Goal: Transaction & Acquisition: Purchase product/service

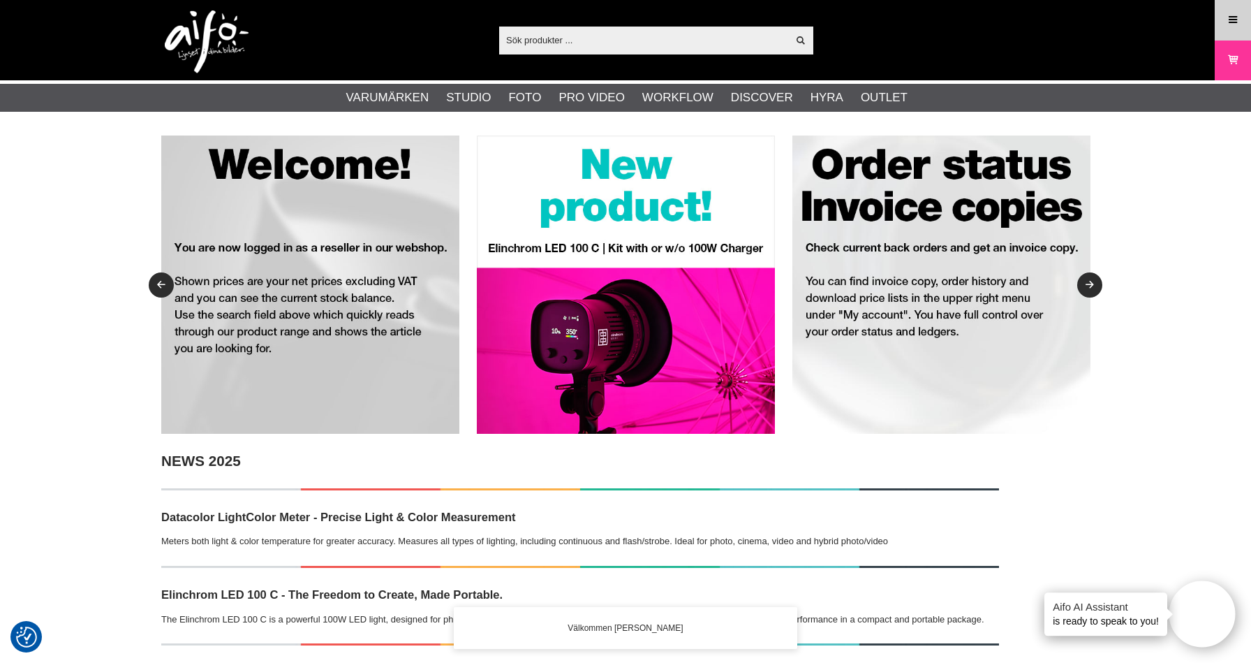
click at [1227, 24] on icon at bounding box center [1233, 20] width 13 height 15
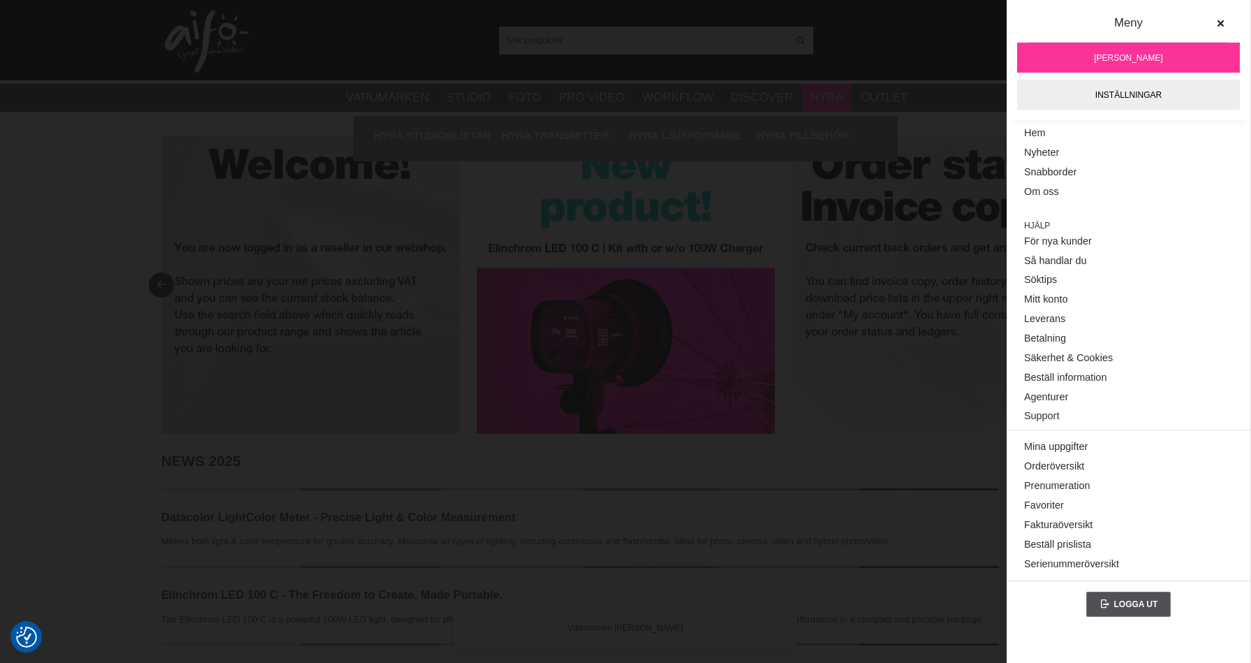
click at [815, 88] on li "Hyra Hyra Studioblixtar Hyra Transmitter Hyra Ljusformare Hyra Tillbehör" at bounding box center [826, 98] width 50 height 28
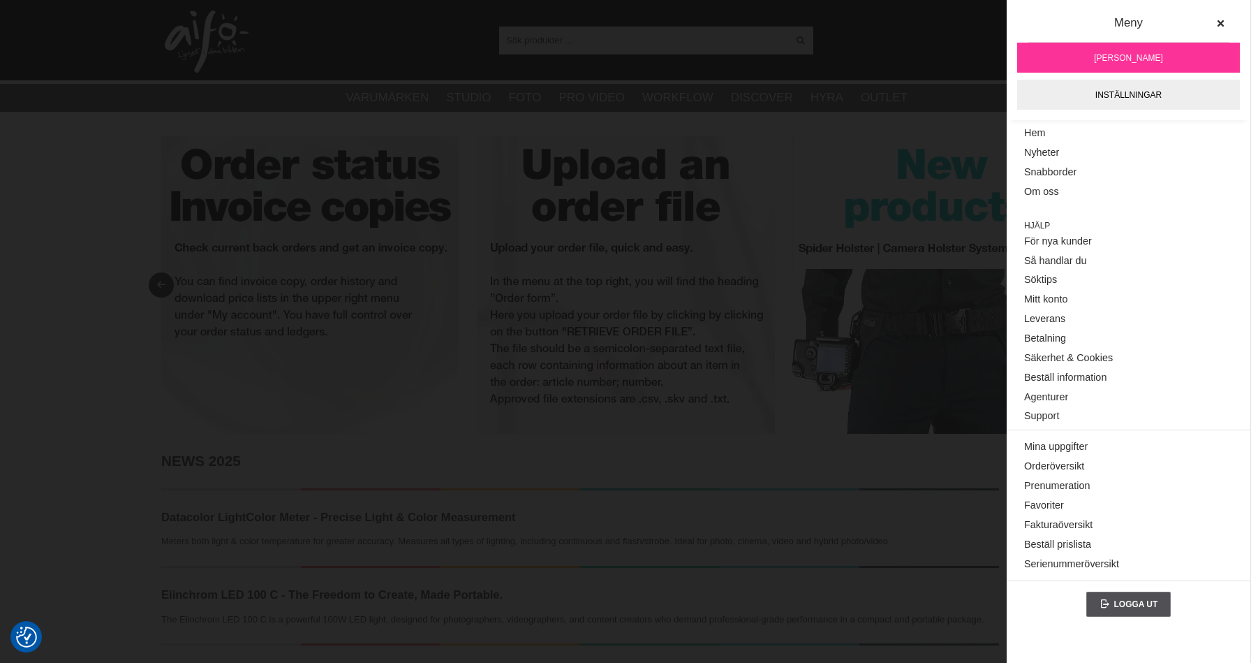
click at [647, 46] on input "text" at bounding box center [643, 39] width 288 height 21
click at [699, 298] on img at bounding box center [626, 284] width 298 height 298
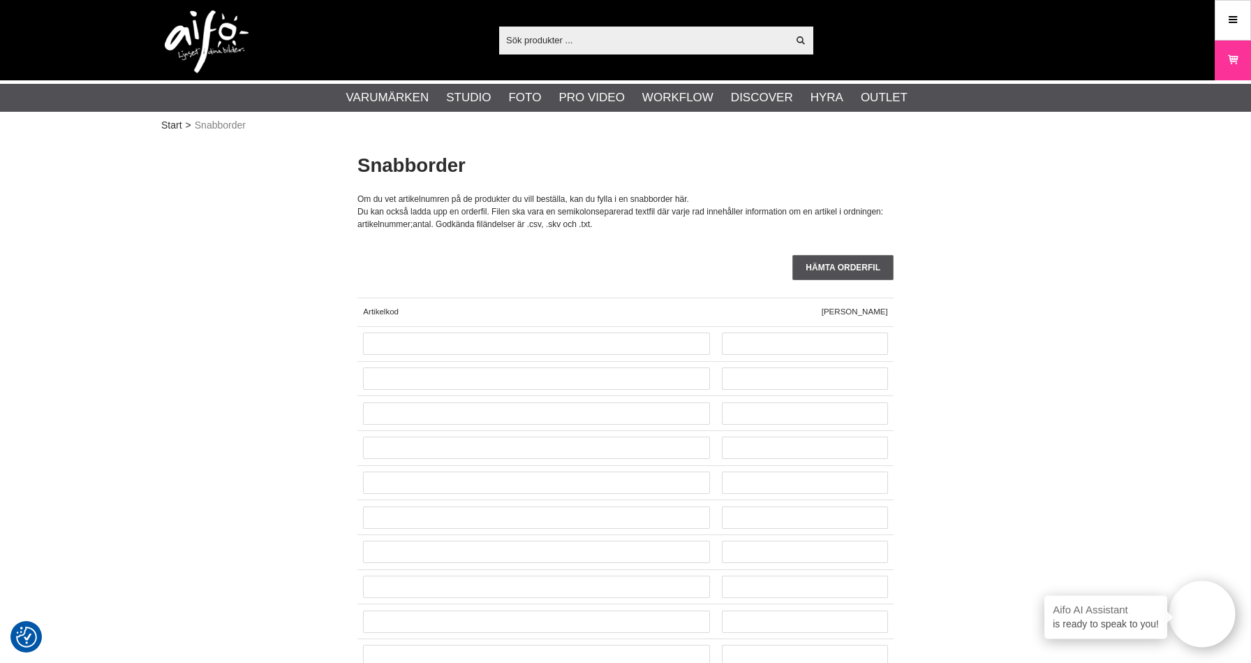
click at [577, 45] on input "text" at bounding box center [643, 39] width 288 height 21
paste input "1085775"
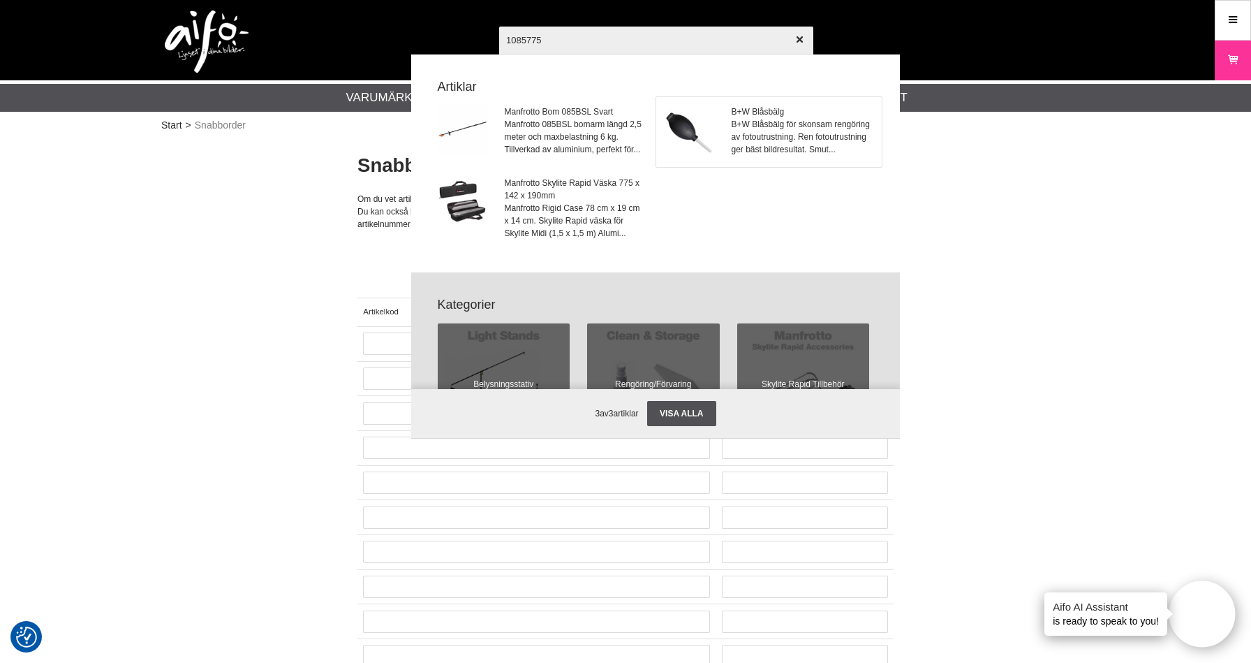
type input "1085775"
click at [750, 131] on span "B+W Blåsbälg för skonsam rengöring av fotoutrustning. Ren fotoutrustning ger bä…" at bounding box center [803, 137] width 142 height 38
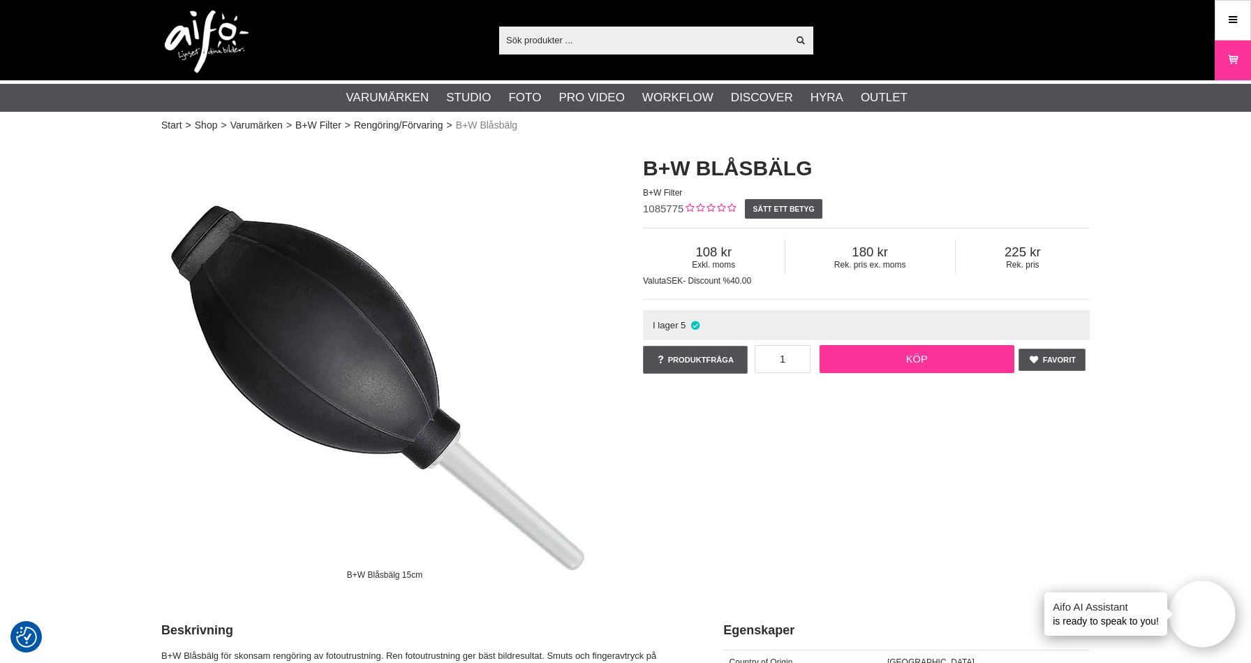
click at [907, 367] on link "Köp" at bounding box center [917, 359] width 195 height 28
click at [550, 40] on input "text" at bounding box center [643, 39] width 288 height 21
paste input "1086190"
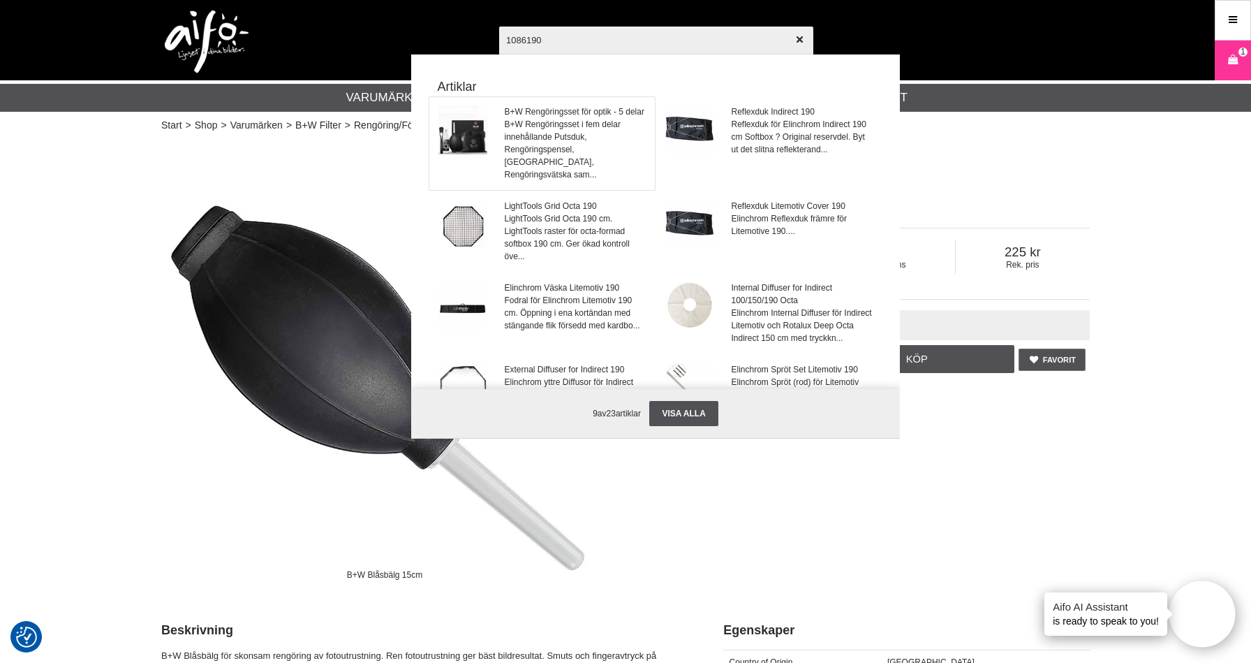
type input "1086190"
click at [581, 139] on span "B+W Rengöringsset i fem delar innehållande Putsduk, Rengöringspensel, Blåsbälg,…" at bounding box center [576, 149] width 142 height 63
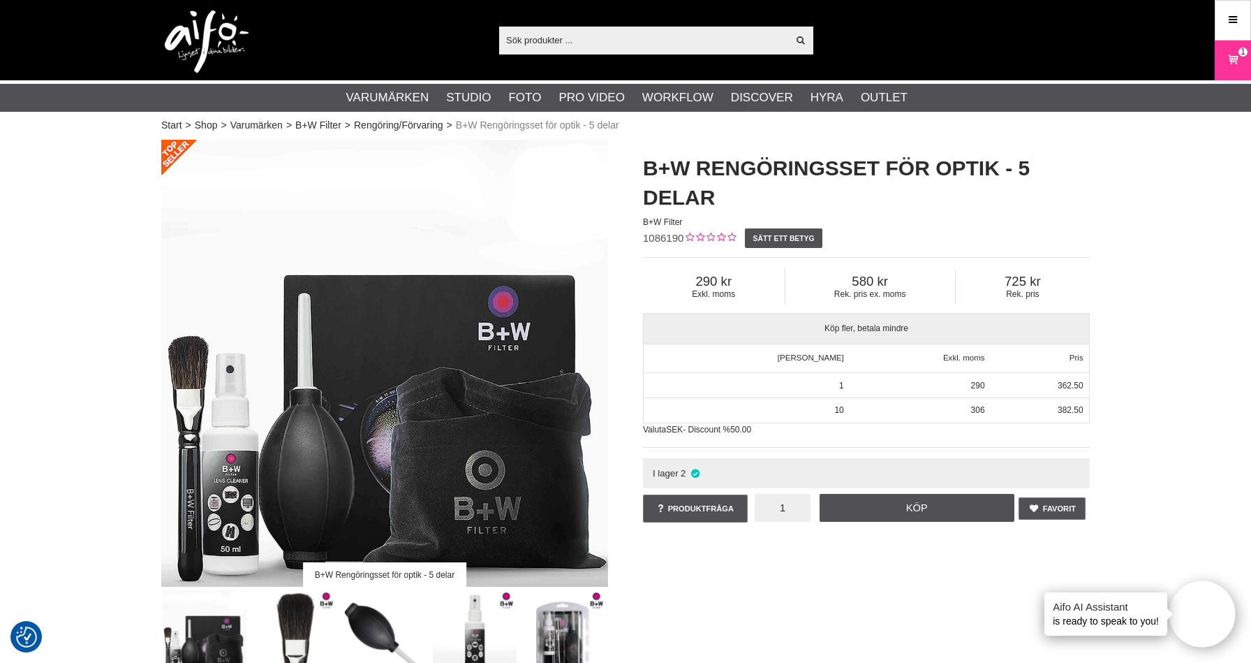
drag, startPoint x: 797, startPoint y: 508, endPoint x: 769, endPoint y: 507, distance: 27.9
click at [769, 507] on input "1" at bounding box center [783, 508] width 56 height 28
drag, startPoint x: 682, startPoint y: 239, endPoint x: 639, endPoint y: 242, distance: 43.4
click at [639, 242] on div "B+W Rengöringsset för optik - 5 delar B+W Filter 1086190 Sätt ett betyg Exkl. m…" at bounding box center [867, 339] width 482 height 399
copy span "1086190"
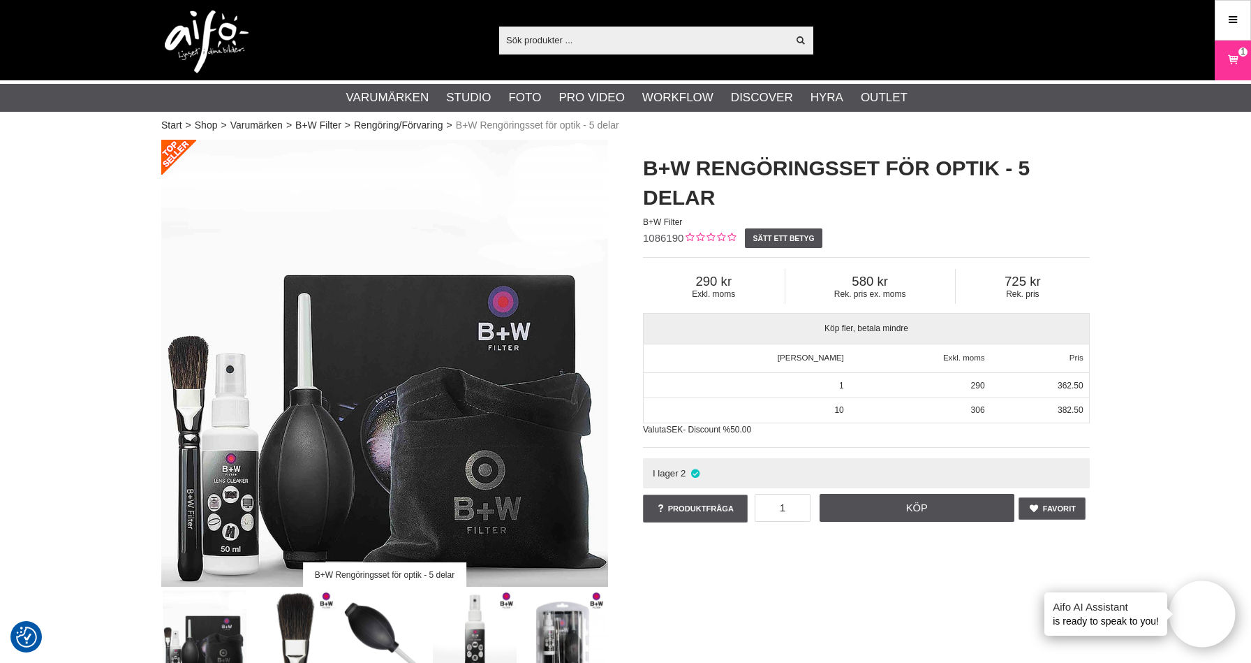
click at [575, 46] on input "text" at bounding box center [643, 39] width 288 height 21
paste input "1101561"
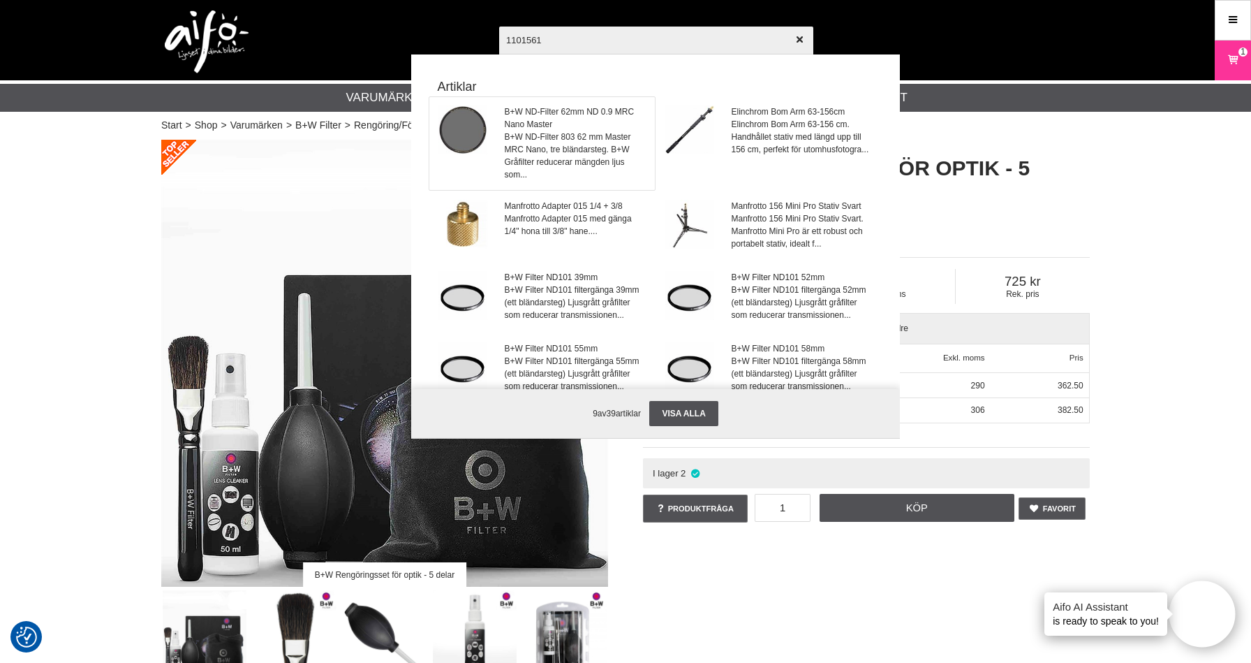
type input "1101561"
click at [582, 135] on span "B+W ND-Filter 803 62 mm Master MRC Nano, tre bländarsteg. B+W Gråfilter reducer…" at bounding box center [576, 156] width 142 height 50
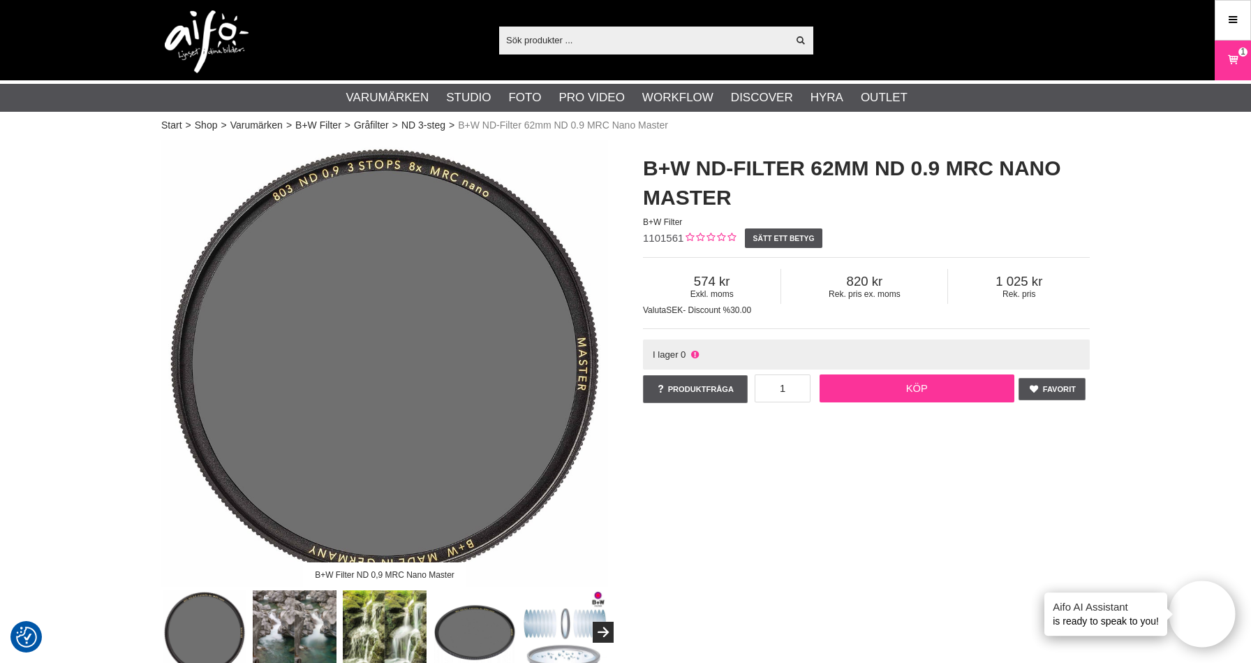
click at [902, 385] on link "Köp" at bounding box center [917, 388] width 195 height 28
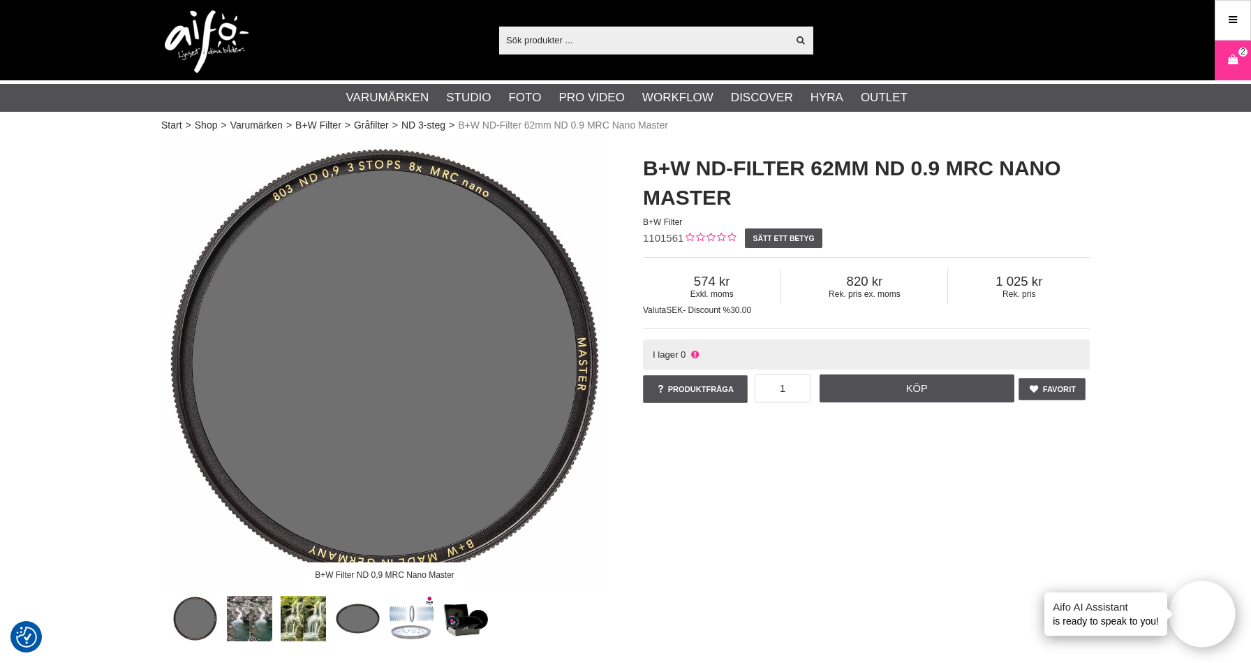
click at [583, 43] on input "text" at bounding box center [643, 39] width 288 height 21
paste input "1101632"
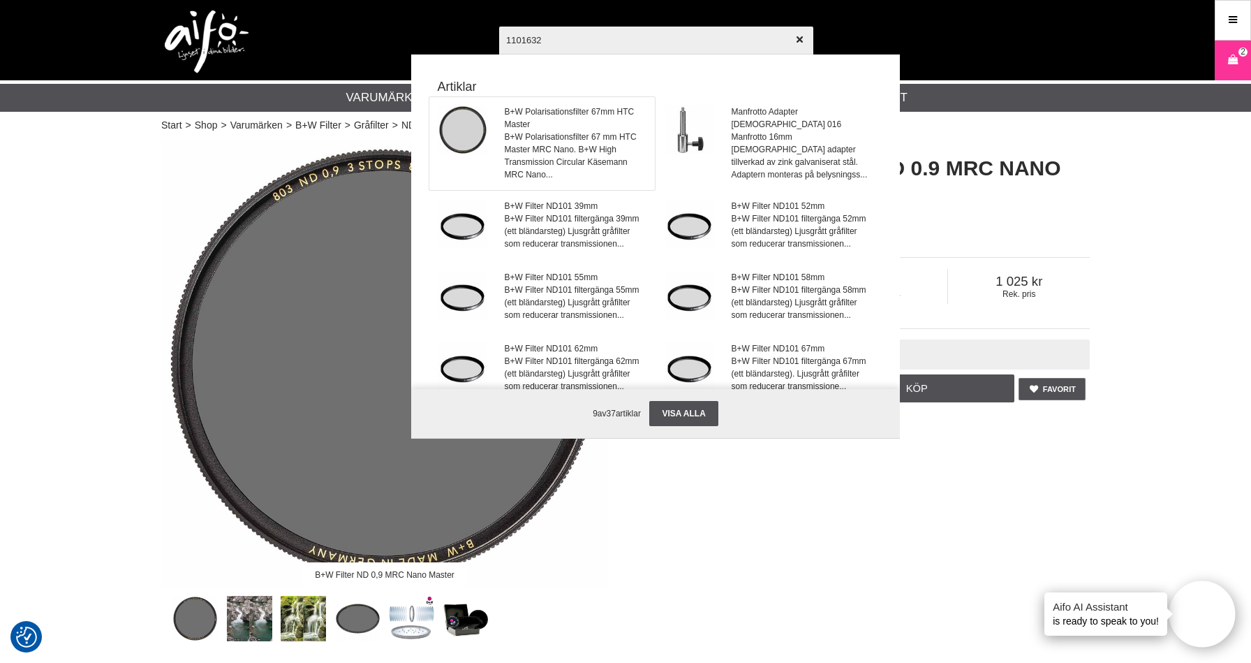
type input "1101632"
click at [559, 133] on span "B+W Polarisationsfilter 67 mm HTC Master MRC Nano. B+W High Transmission Circul…" at bounding box center [576, 156] width 142 height 50
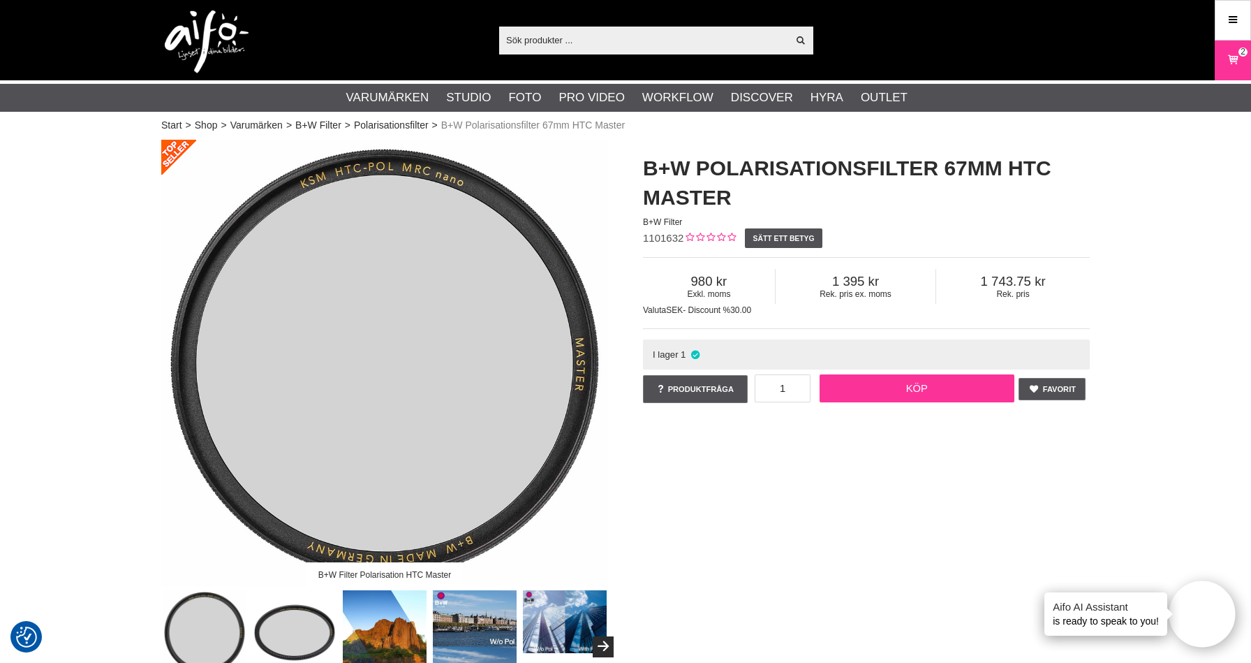
click at [905, 393] on link "Köp" at bounding box center [917, 388] width 195 height 28
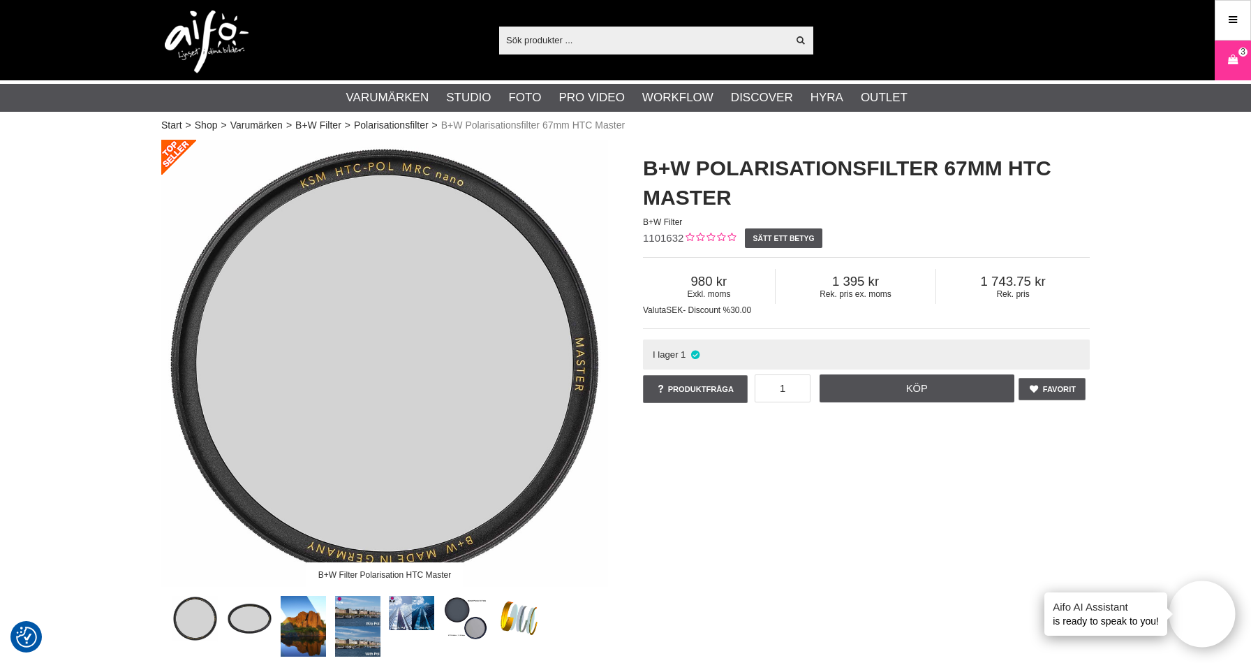
click at [554, 38] on input "text" at bounding box center [643, 39] width 288 height 21
paste input "CO-0565"
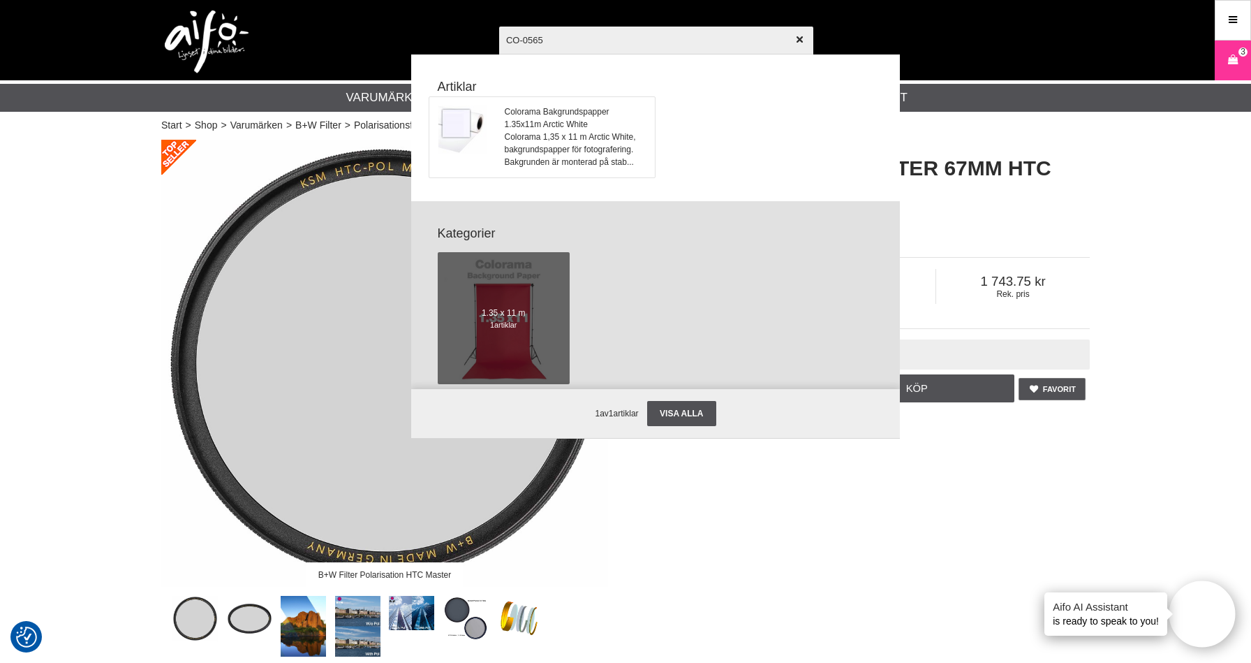
type input "CO-0565"
click at [575, 133] on span "Colorama 1,35 x 11 m Arctic White, bakgrundspapper för fotografering. Bakgrunde…" at bounding box center [576, 150] width 142 height 38
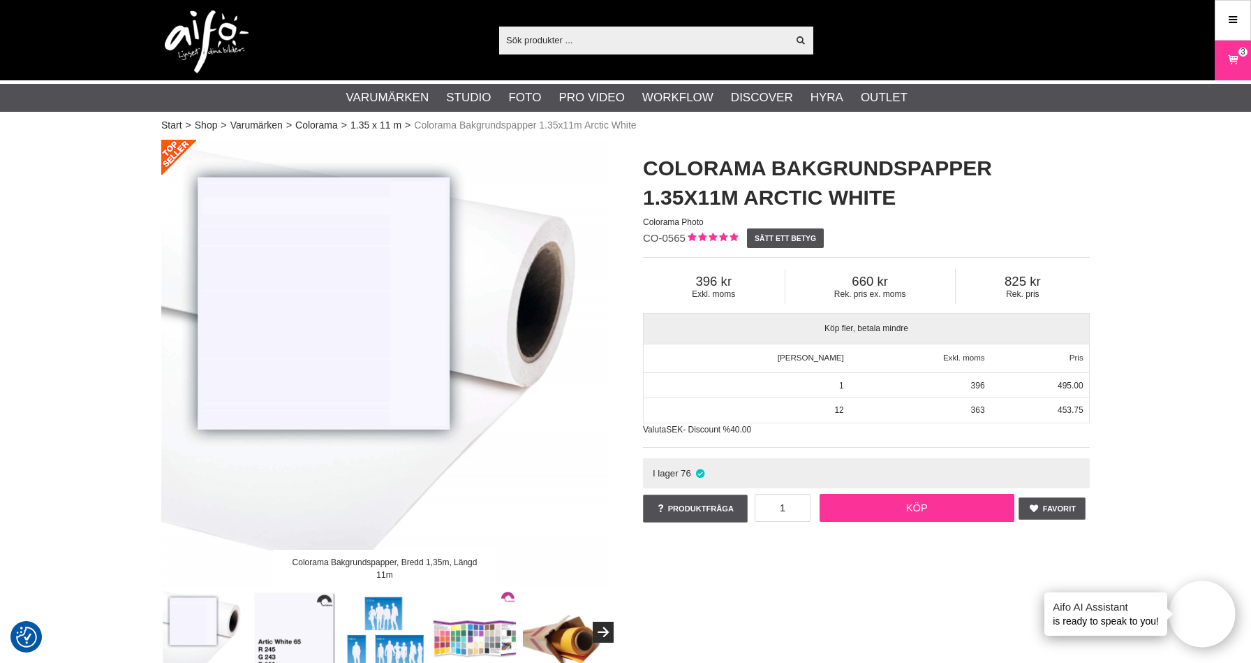
click at [864, 508] on link "Köp" at bounding box center [917, 508] width 195 height 28
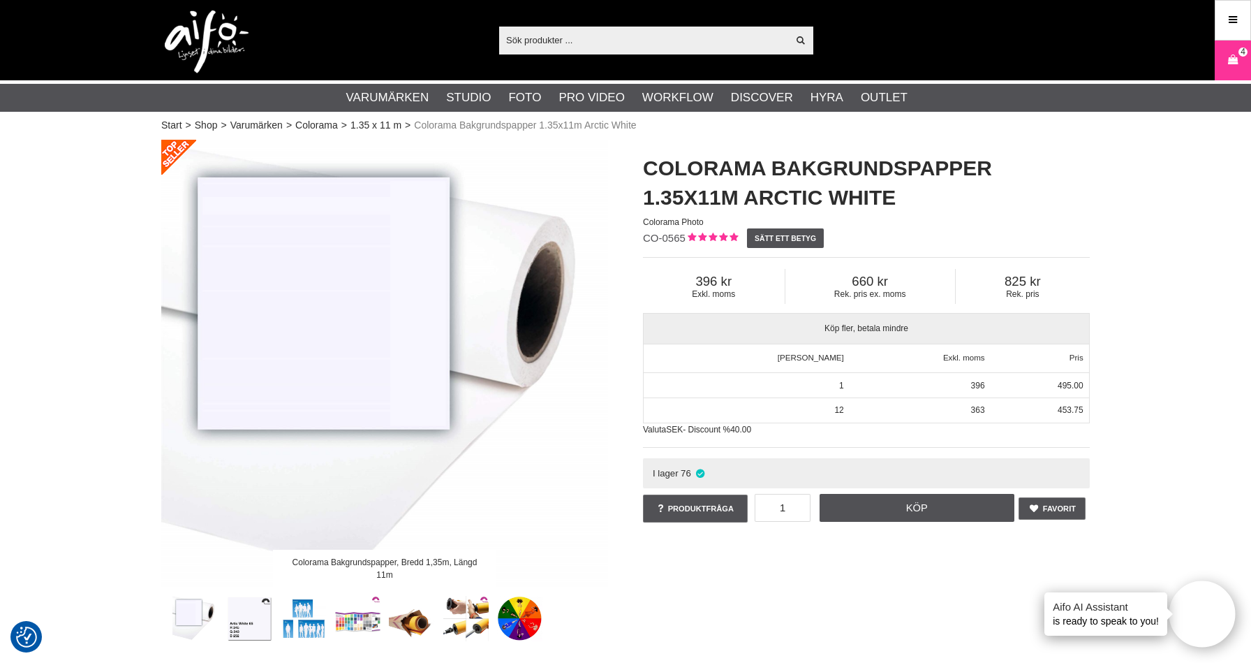
click at [542, 36] on input "text" at bounding box center [643, 39] width 288 height 21
paste input "1101635"
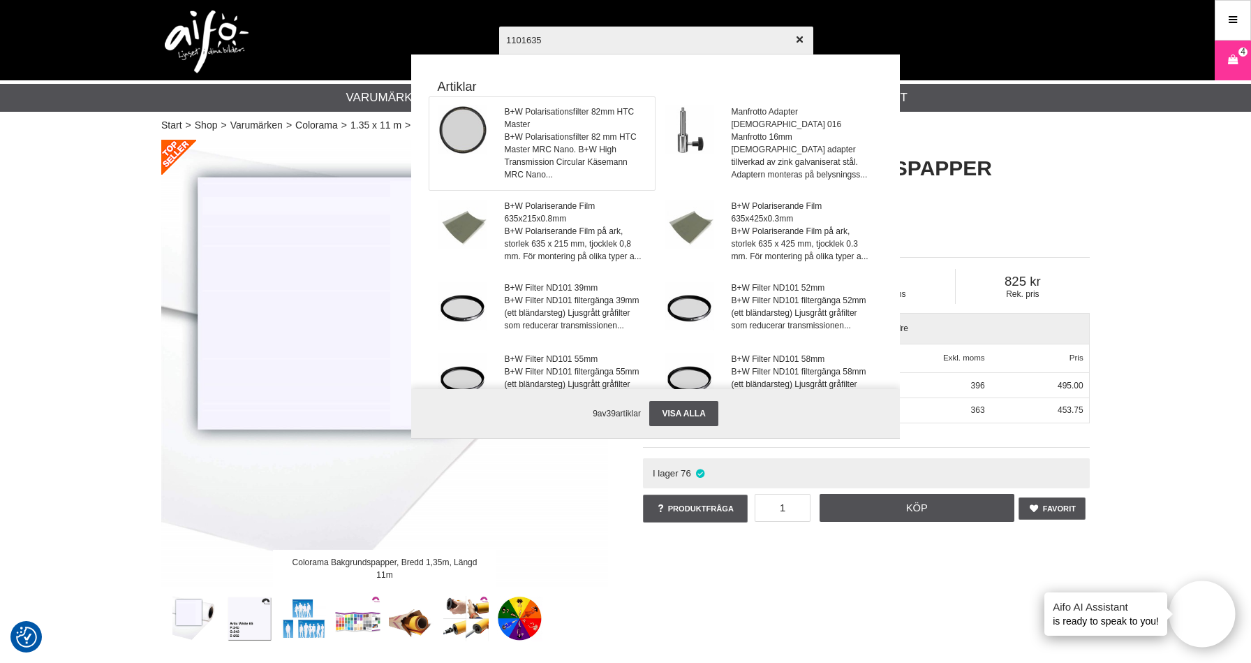
type input "1101635"
click at [547, 119] on span "B+W Polarisationsfilter 82mm HTC Master" at bounding box center [576, 117] width 142 height 25
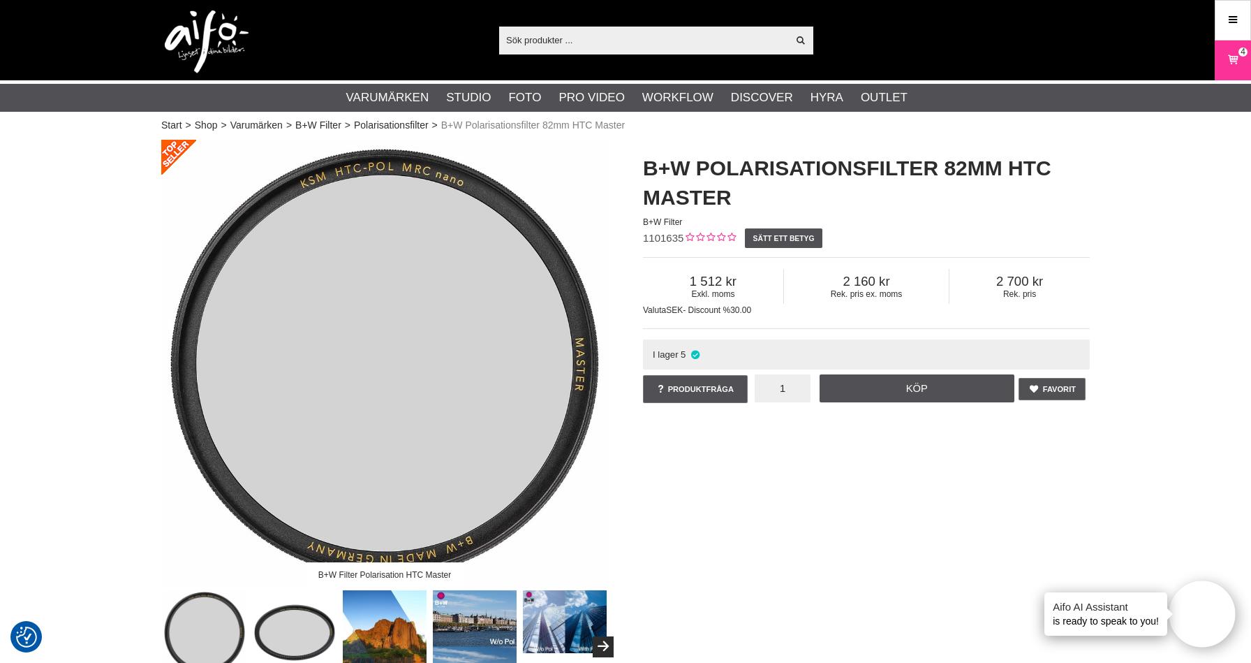
drag, startPoint x: 791, startPoint y: 389, endPoint x: 806, endPoint y: 391, distance: 14.8
click at [804, 390] on input "1" at bounding box center [783, 388] width 56 height 28
type input "2"
click at [890, 391] on link "Köp" at bounding box center [917, 388] width 195 height 28
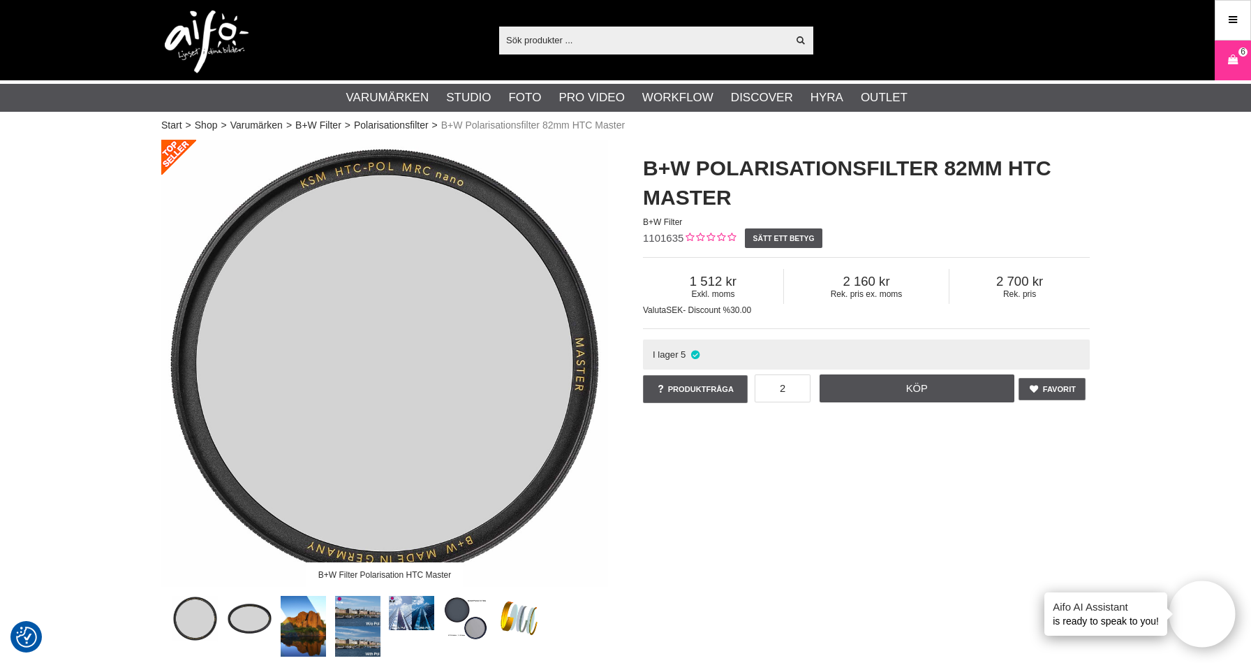
click at [524, 46] on input "text" at bounding box center [643, 39] width 288 height 21
paste input "CUC15-ORG"
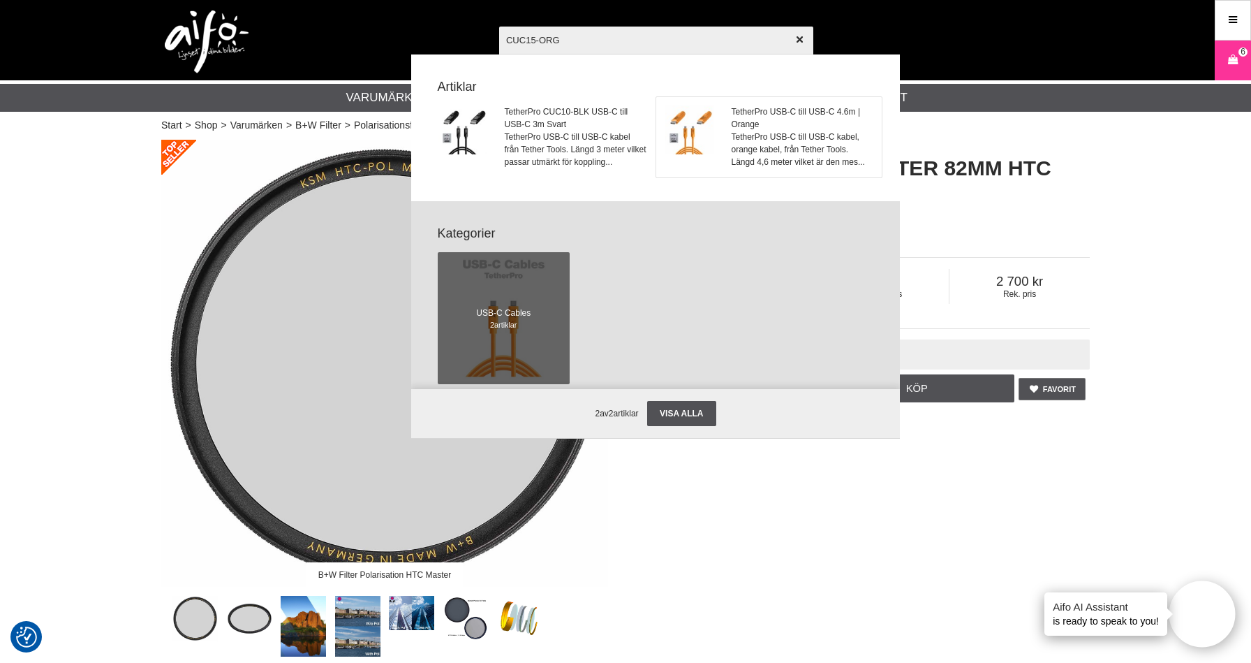
type input "CUC15-ORG"
click at [750, 141] on span "TetherPro USB-C till USB-C kabel, orange kabel, från Tether Tools. Längd 4,6 me…" at bounding box center [803, 150] width 142 height 38
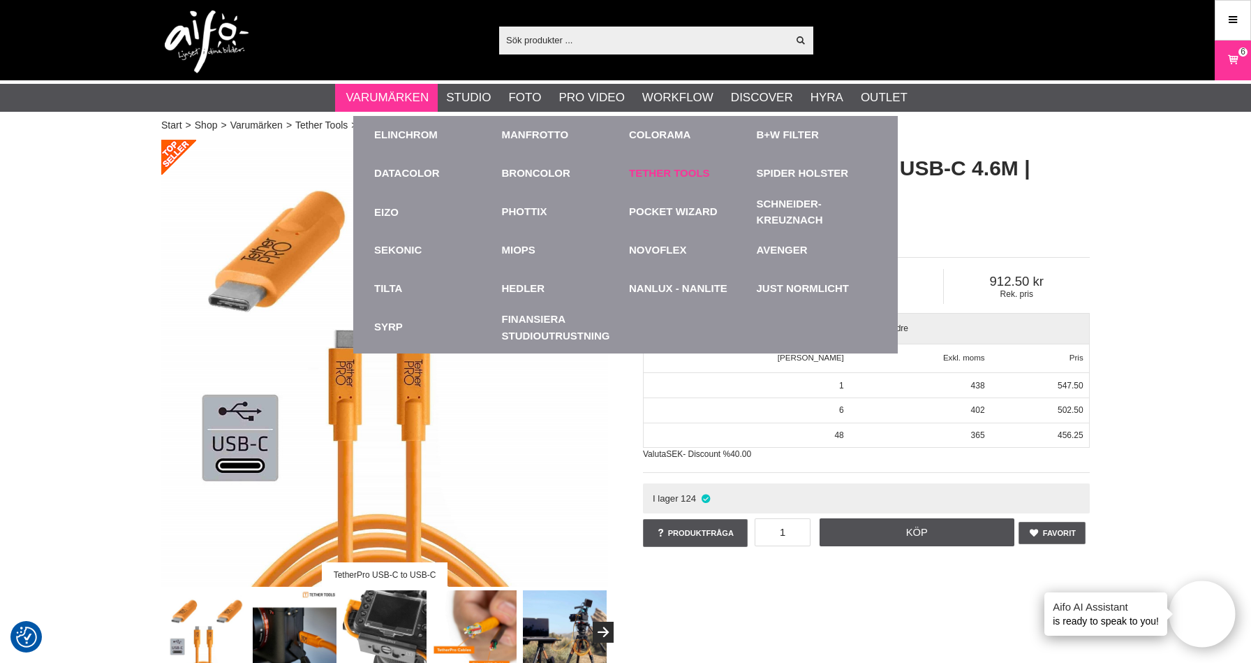
click at [642, 171] on link "Tether Tools" at bounding box center [669, 173] width 81 height 16
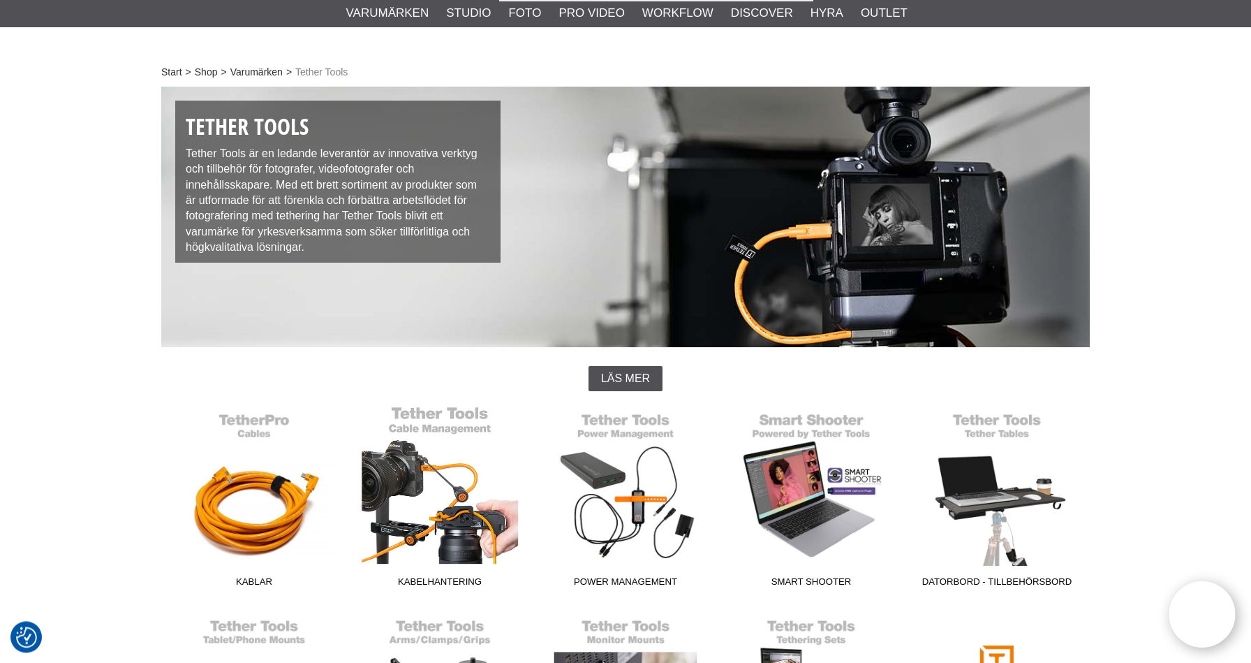
scroll to position [148, 0]
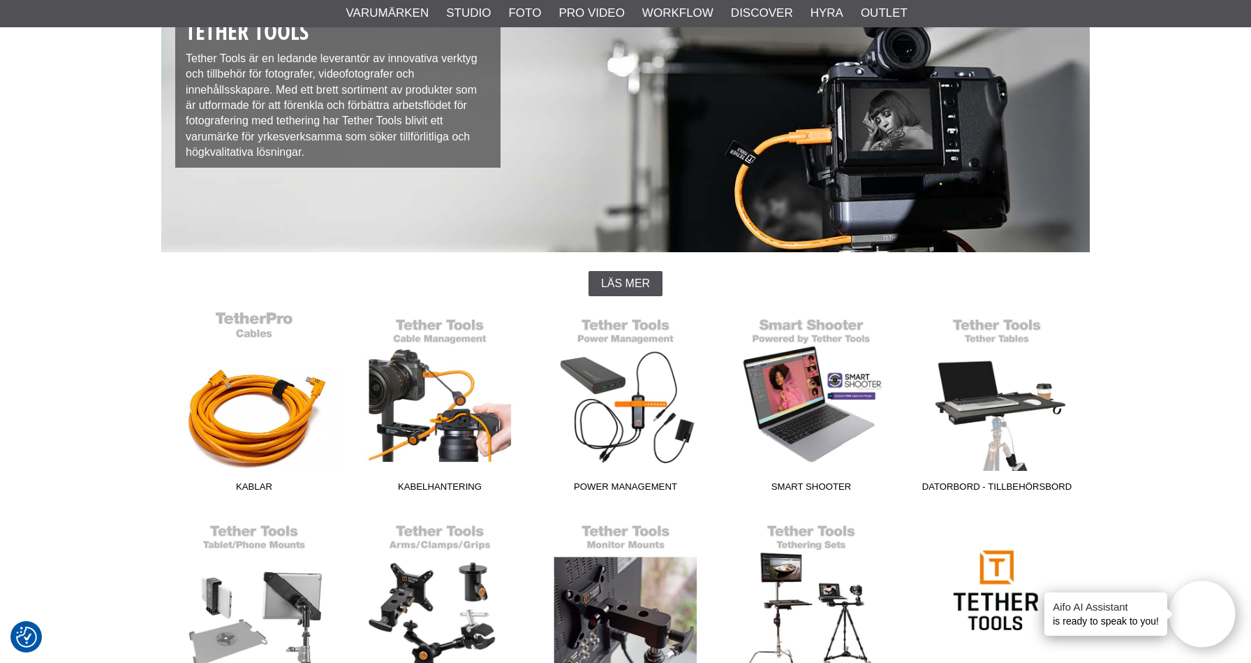
click at [272, 403] on link "Kablar" at bounding box center [254, 404] width 186 height 188
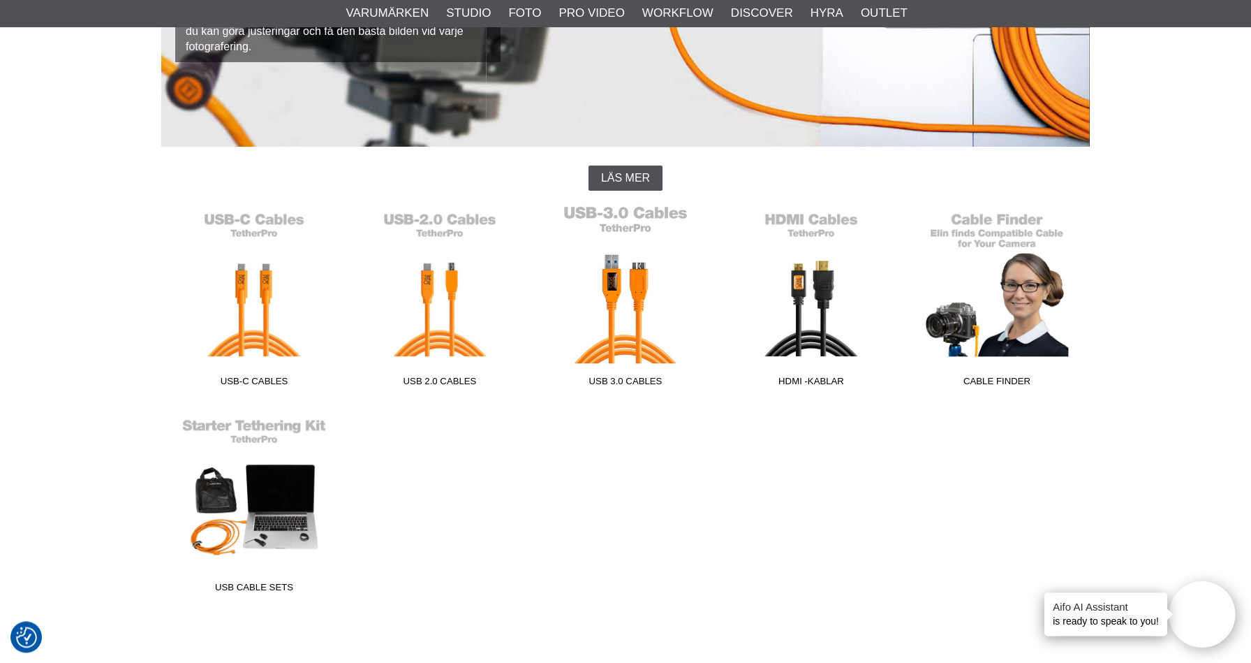
scroll to position [297, 0]
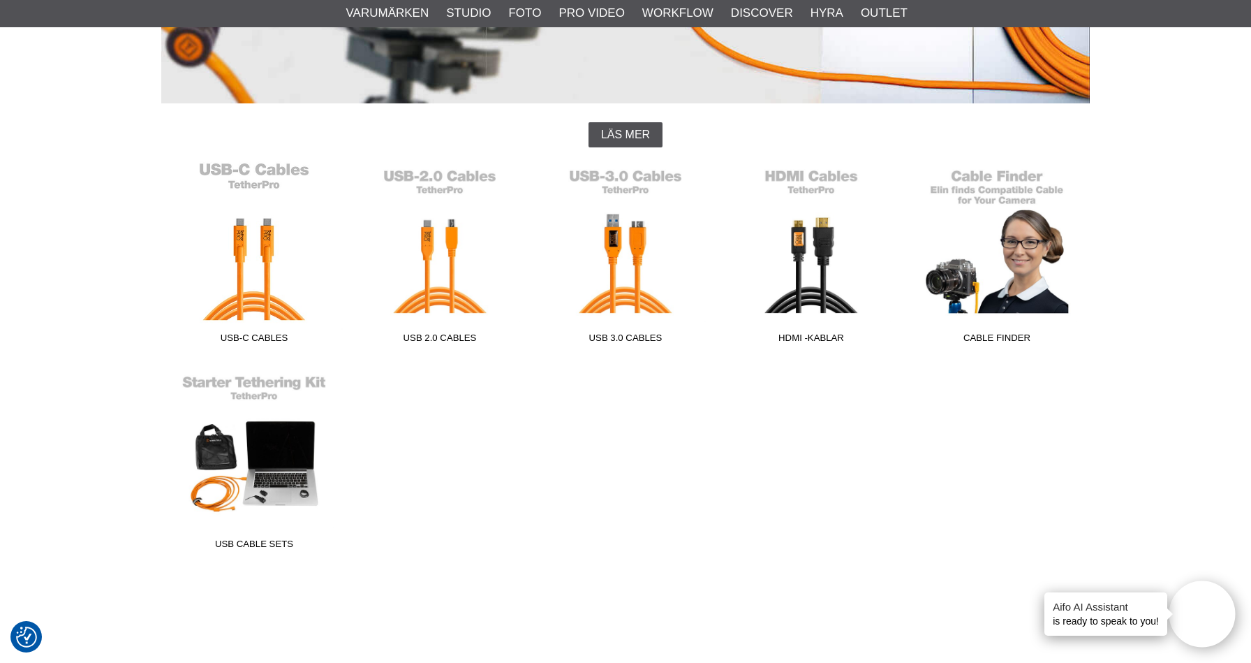
click at [274, 261] on link "USB-C Cables" at bounding box center [254, 255] width 186 height 188
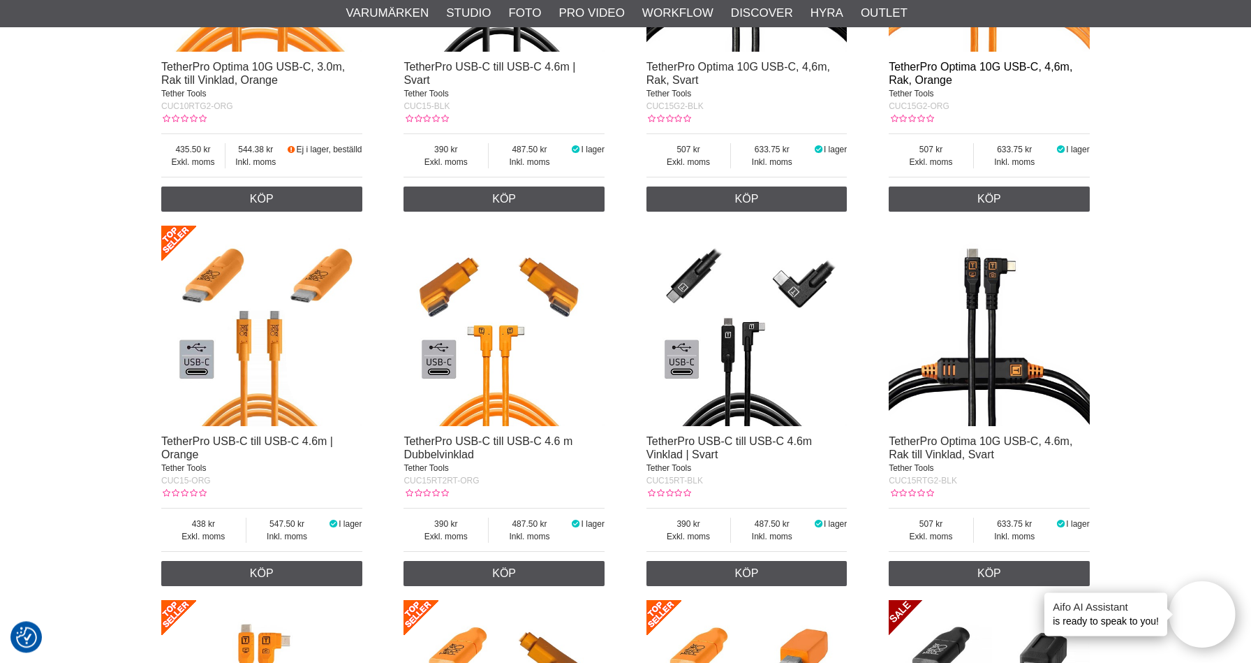
scroll to position [1634, 0]
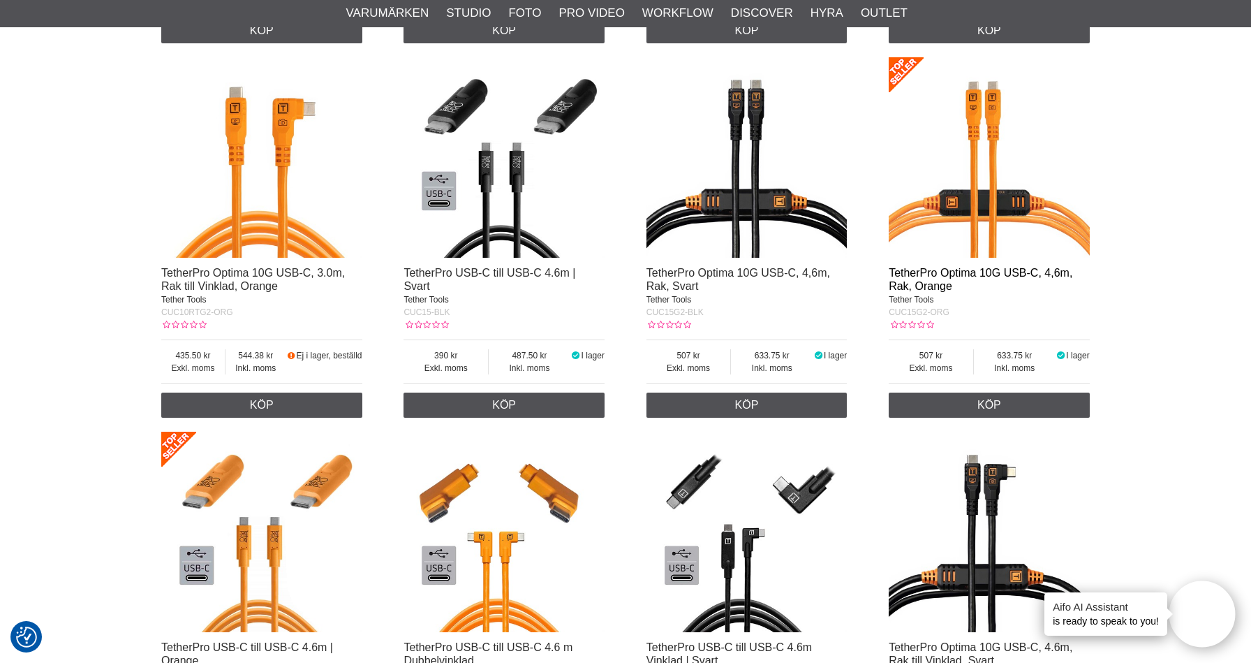
click at [930, 277] on link "TetherPro Optima 10G USB-C, 4,6m, Rak, Orange" at bounding box center [981, 279] width 184 height 25
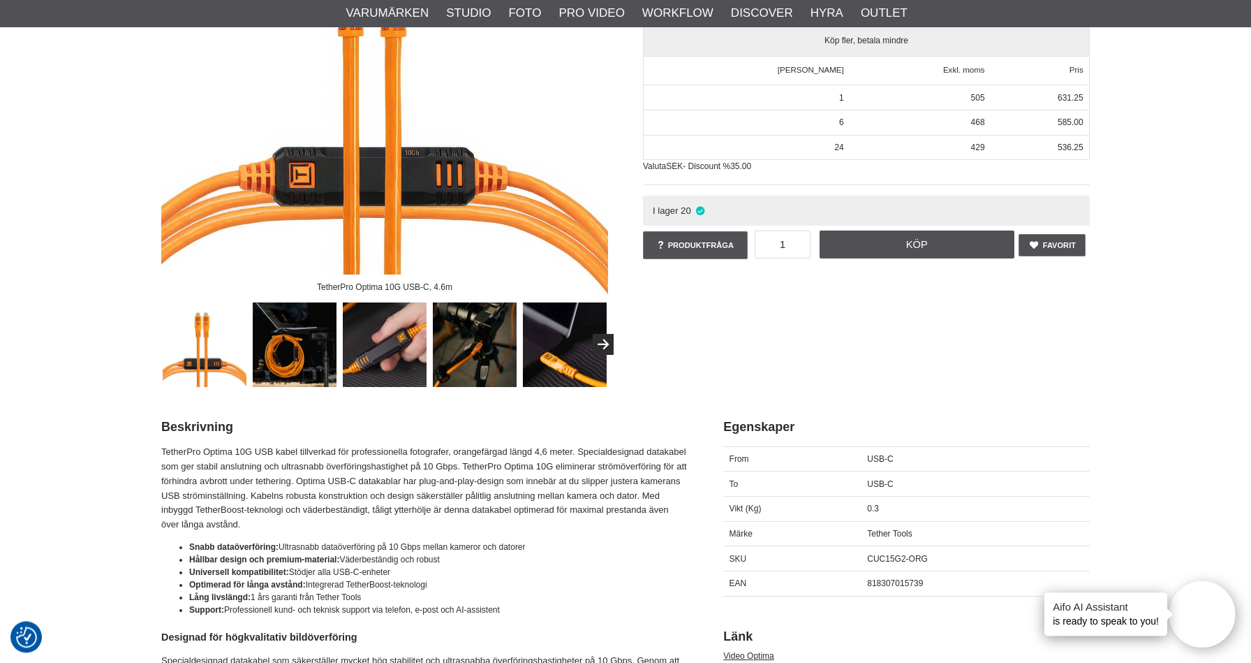
scroll to position [445, 0]
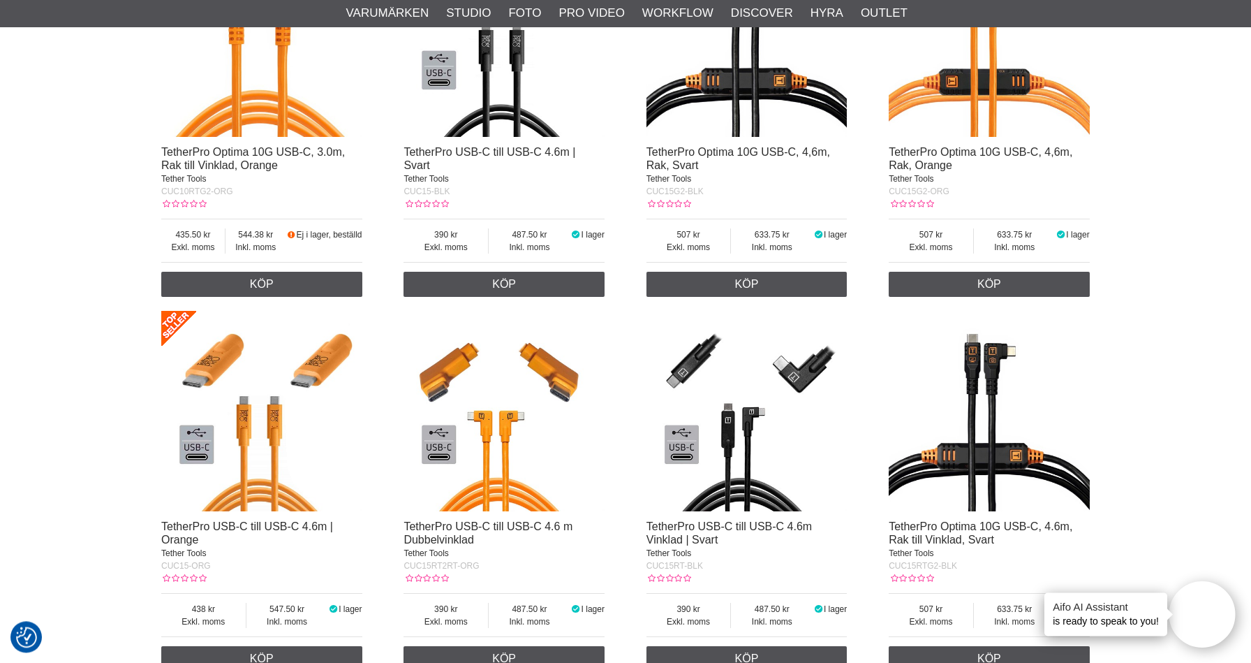
scroll to position [1857, 0]
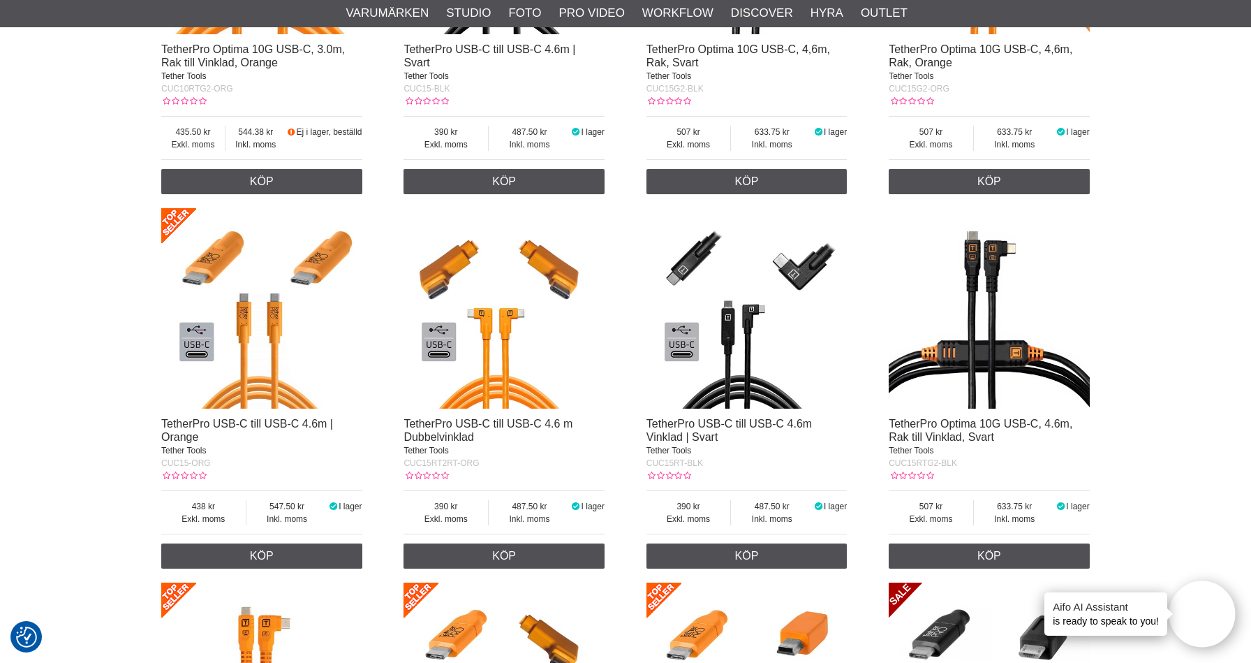
click at [474, 468] on span "CUC15RT2RT-ORG" at bounding box center [441, 463] width 75 height 10
drag, startPoint x: 214, startPoint y: 471, endPoint x: 172, endPoint y: 467, distance: 41.3
copy span "CUC15-ORG"
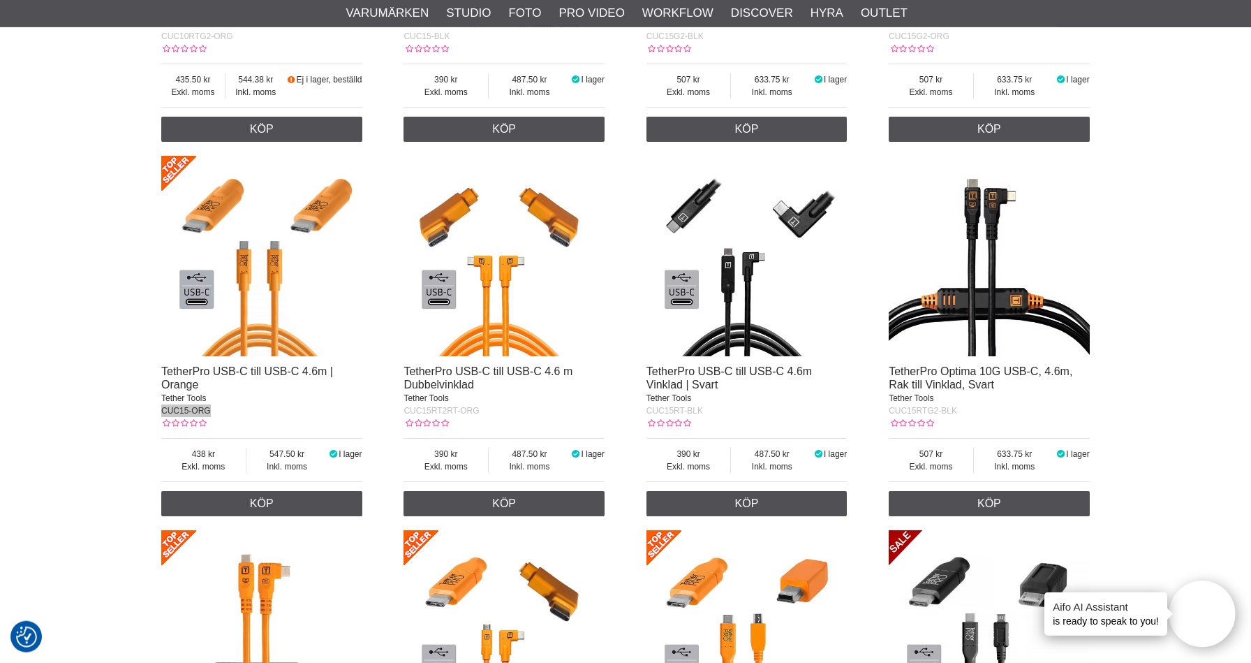
scroll to position [1931, 0]
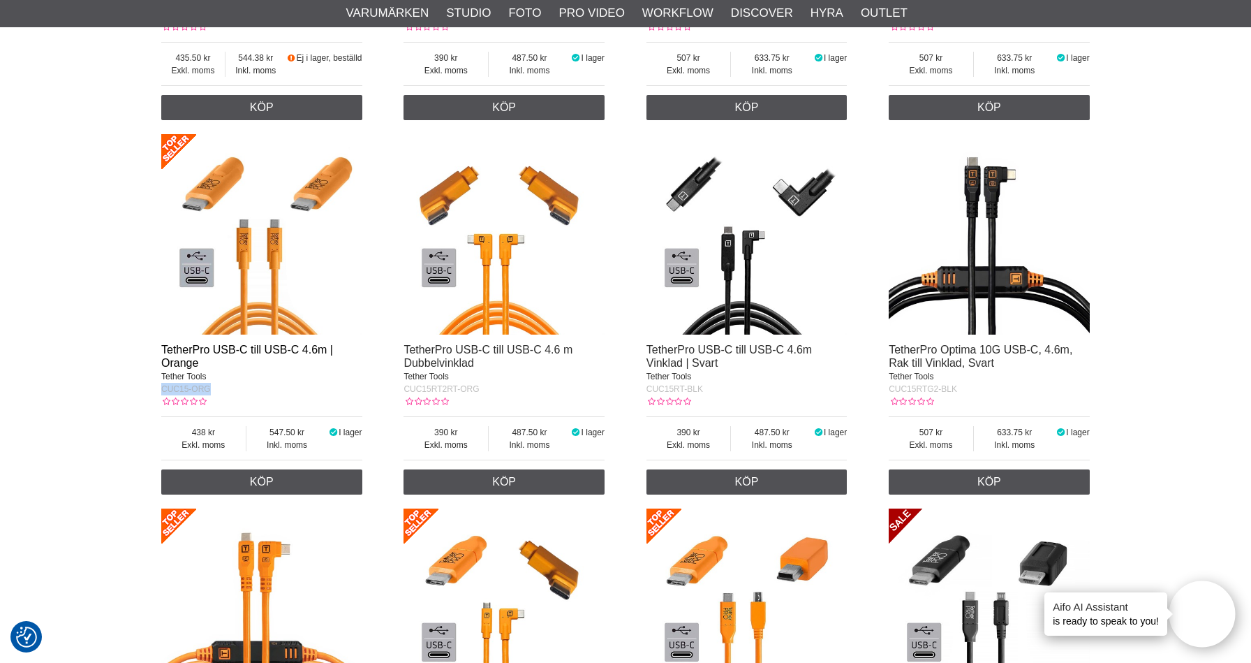
click at [262, 356] on link "TetherPro USB-C till USB-C 4.6m | Orange" at bounding box center [247, 355] width 172 height 25
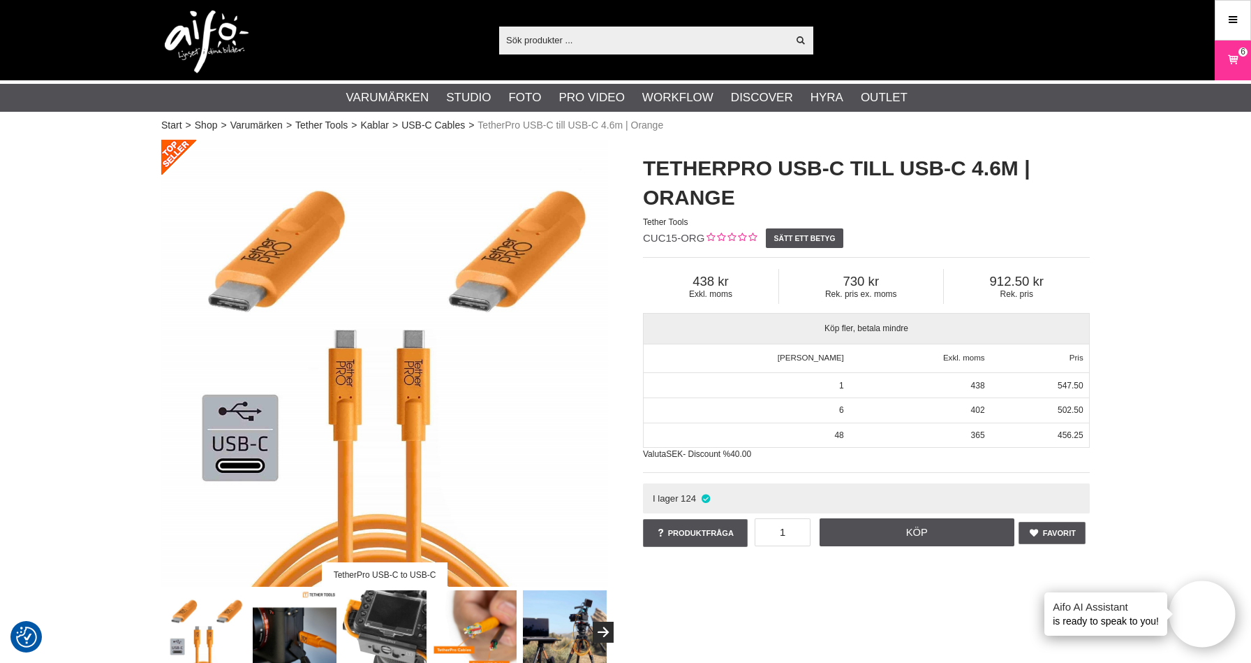
click at [557, 34] on input "text" at bounding box center [643, 39] width 288 height 21
paste input "CUC15RT-ORG"
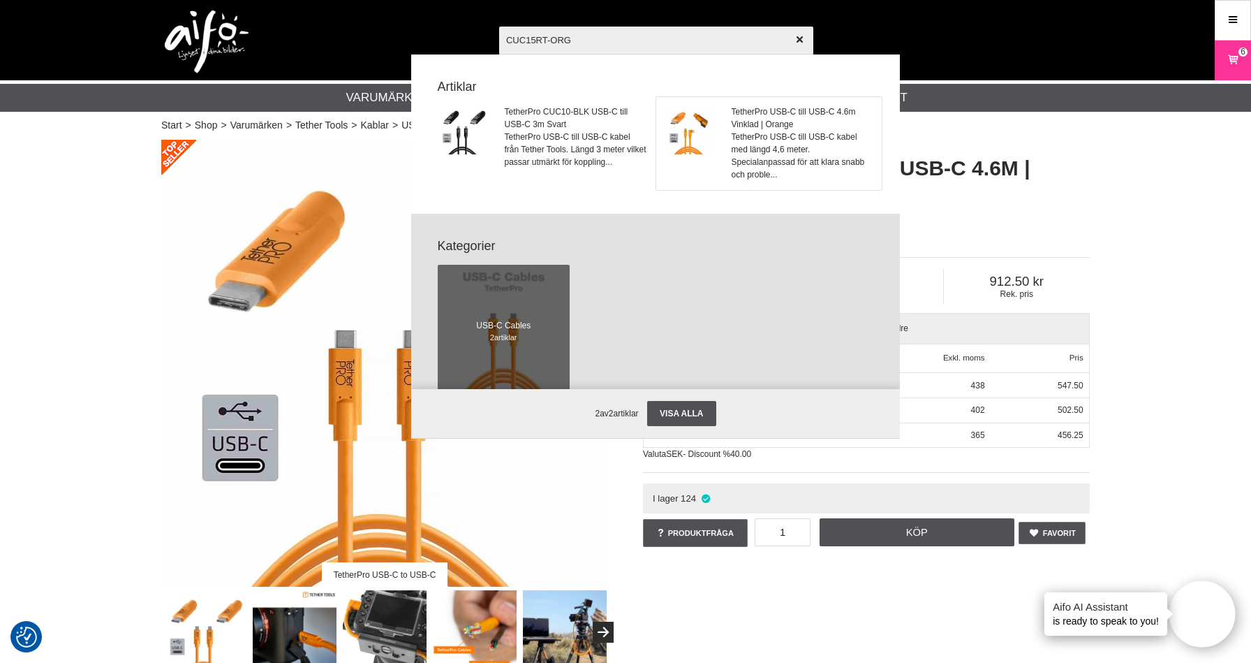
type input "CUC15RT-ORG"
click at [723, 132] on link "TetherPro USB-C till USB-C 4.6m Vinklad | Orange TetherPro USB-C till USB-C kab…" at bounding box center [768, 143] width 225 height 93
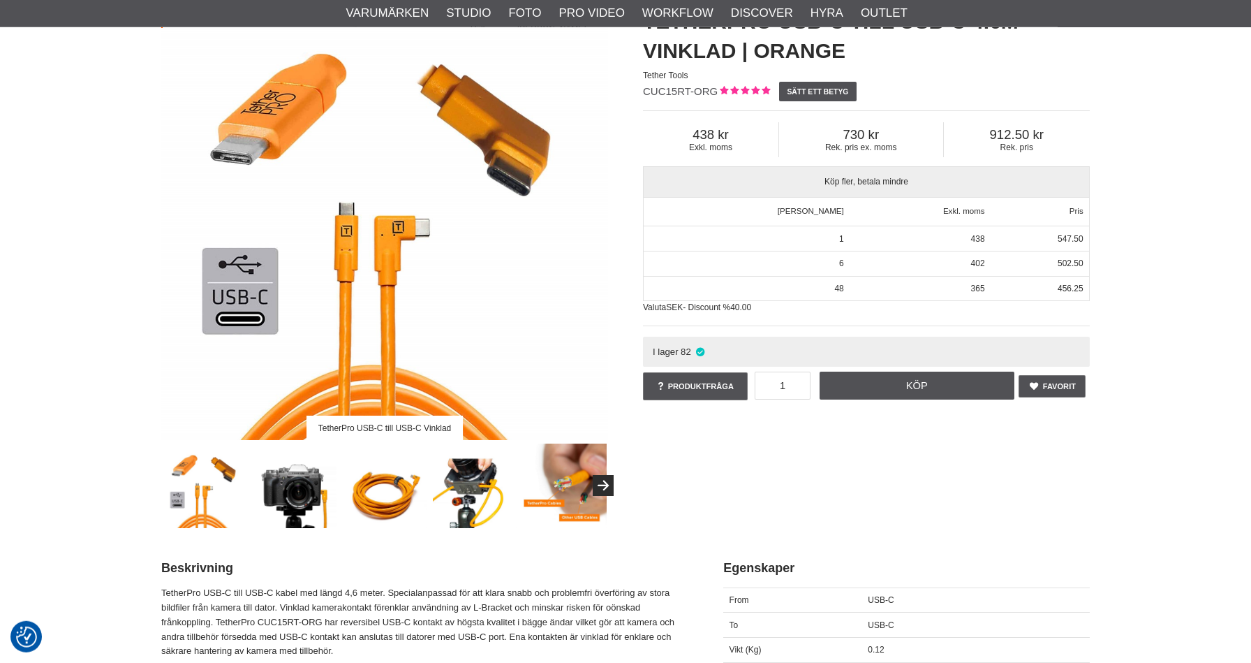
scroll to position [148, 0]
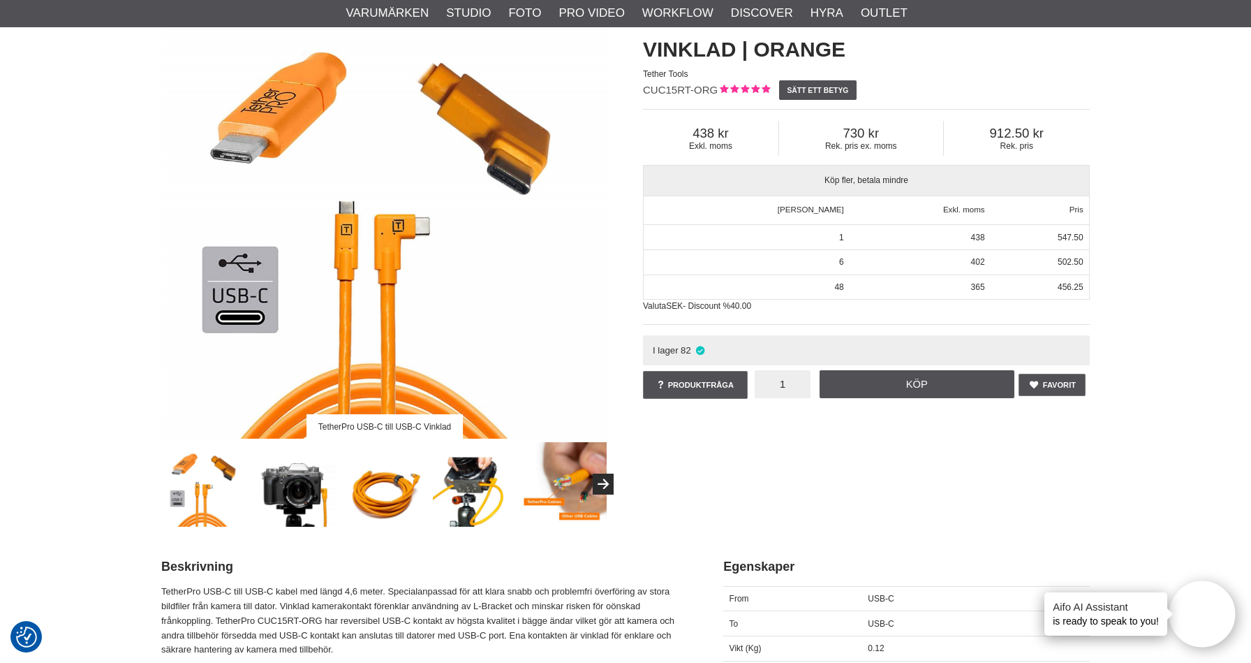
click at [794, 385] on input "1" at bounding box center [783, 384] width 56 height 28
type input "6"
click at [880, 380] on link "Köp" at bounding box center [917, 384] width 195 height 28
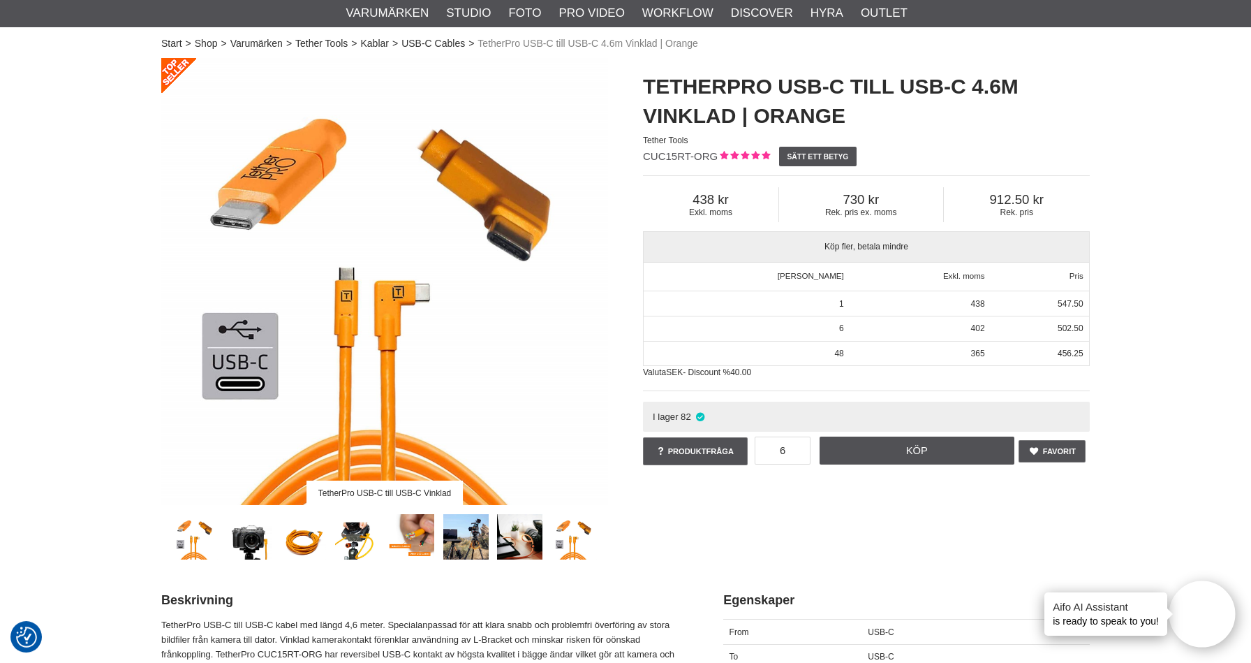
scroll to position [0, 0]
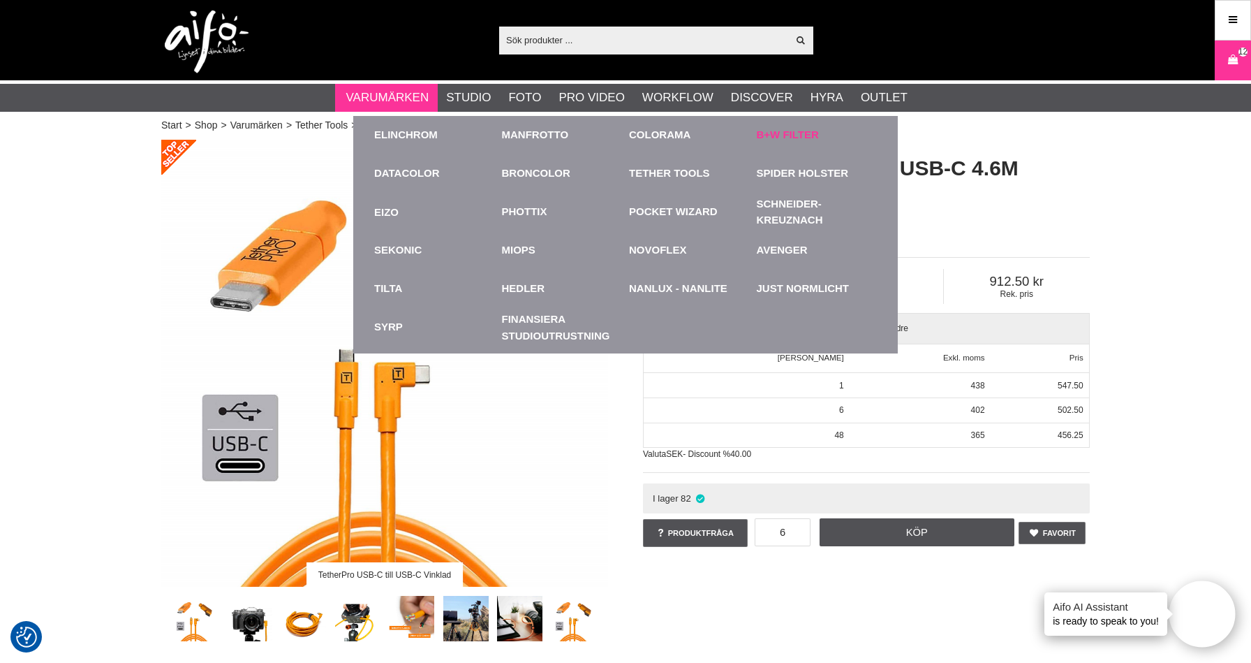
click at [794, 137] on link "B+W Filter" at bounding box center [788, 135] width 62 height 16
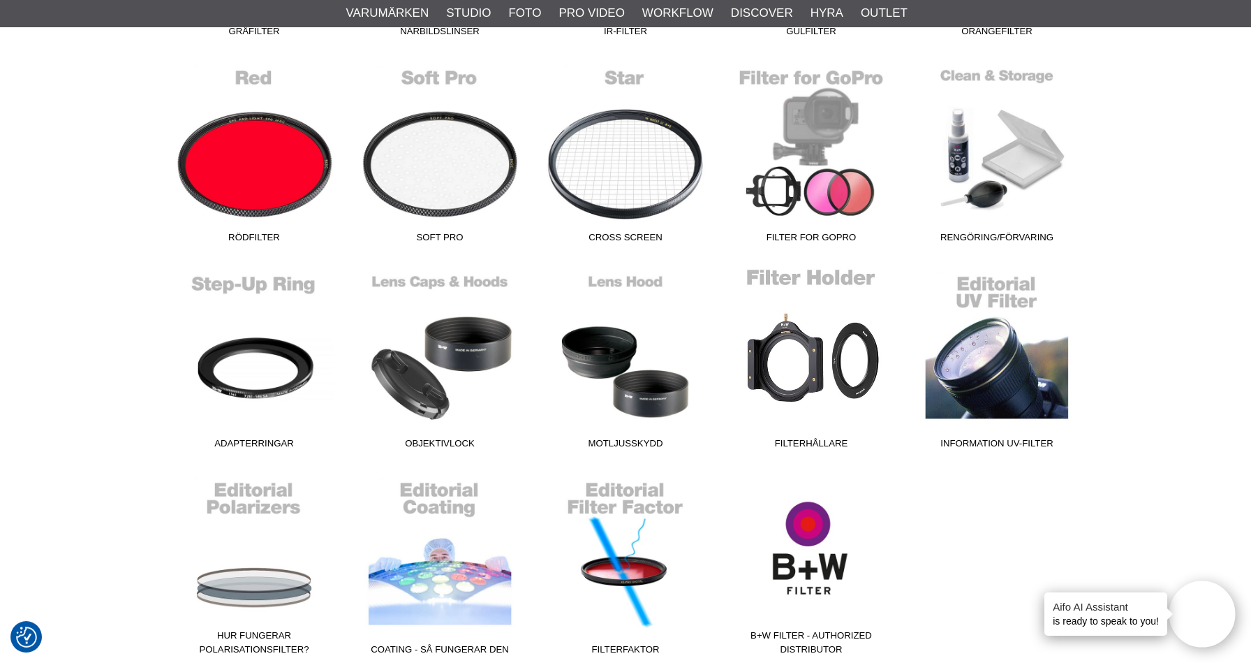
scroll to position [817, 0]
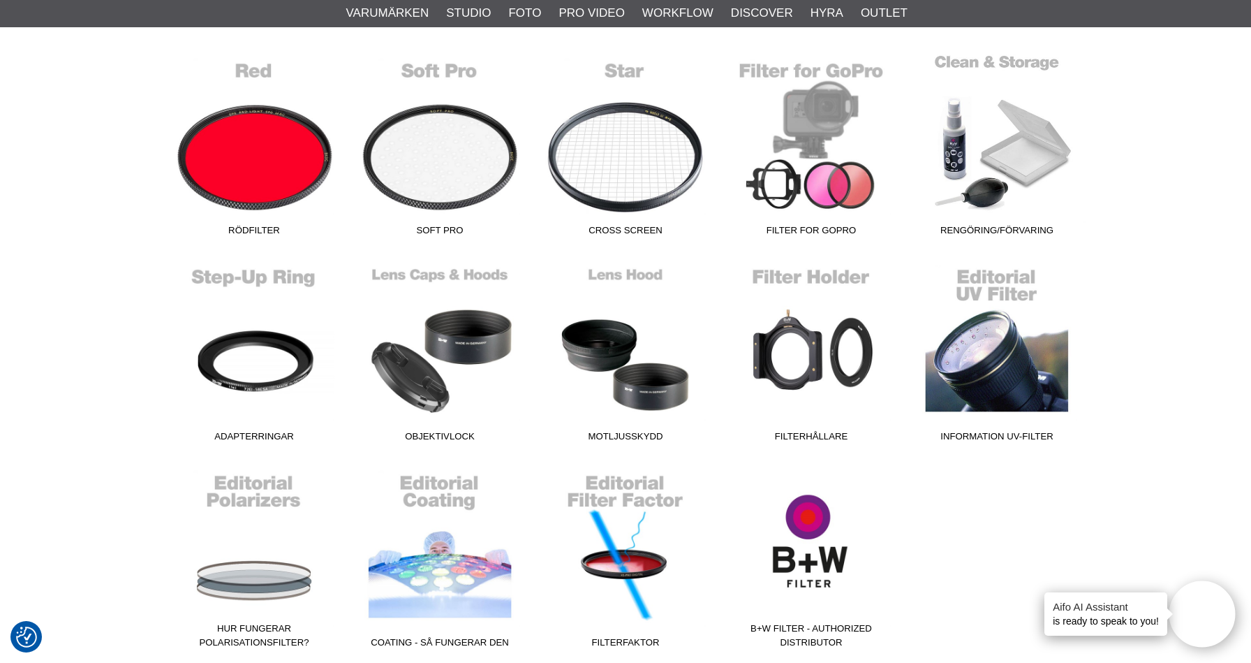
click at [976, 206] on link "Rengöring/Förvaring" at bounding box center [997, 148] width 186 height 188
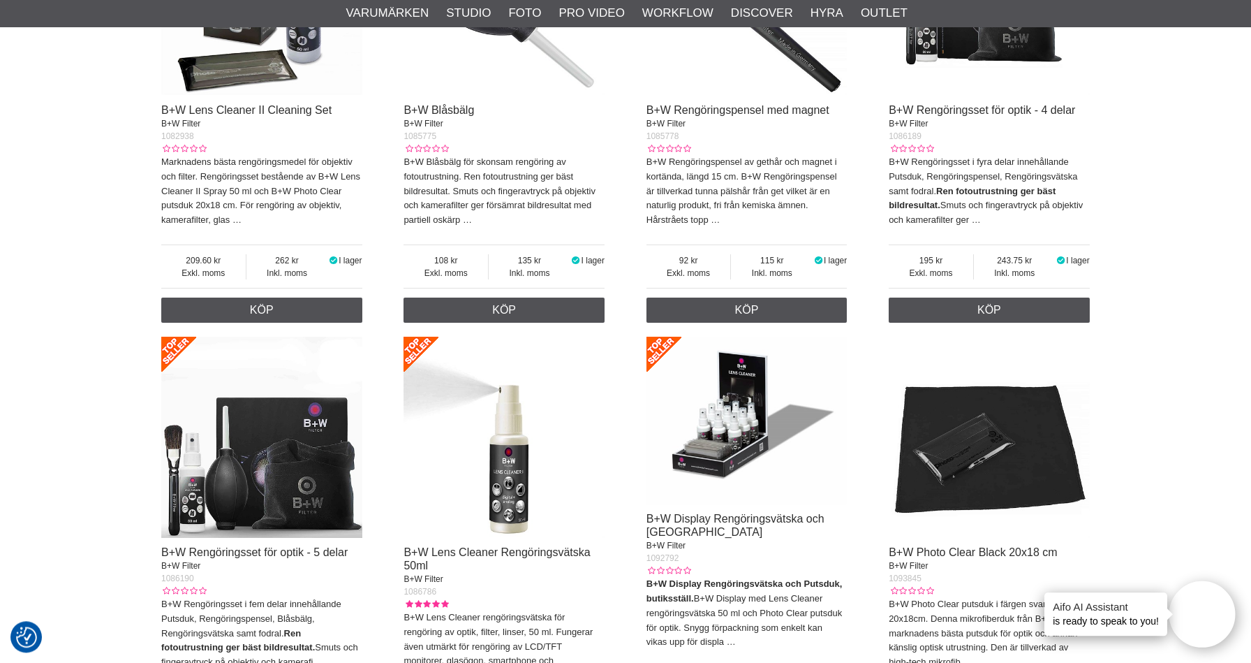
scroll to position [1114, 0]
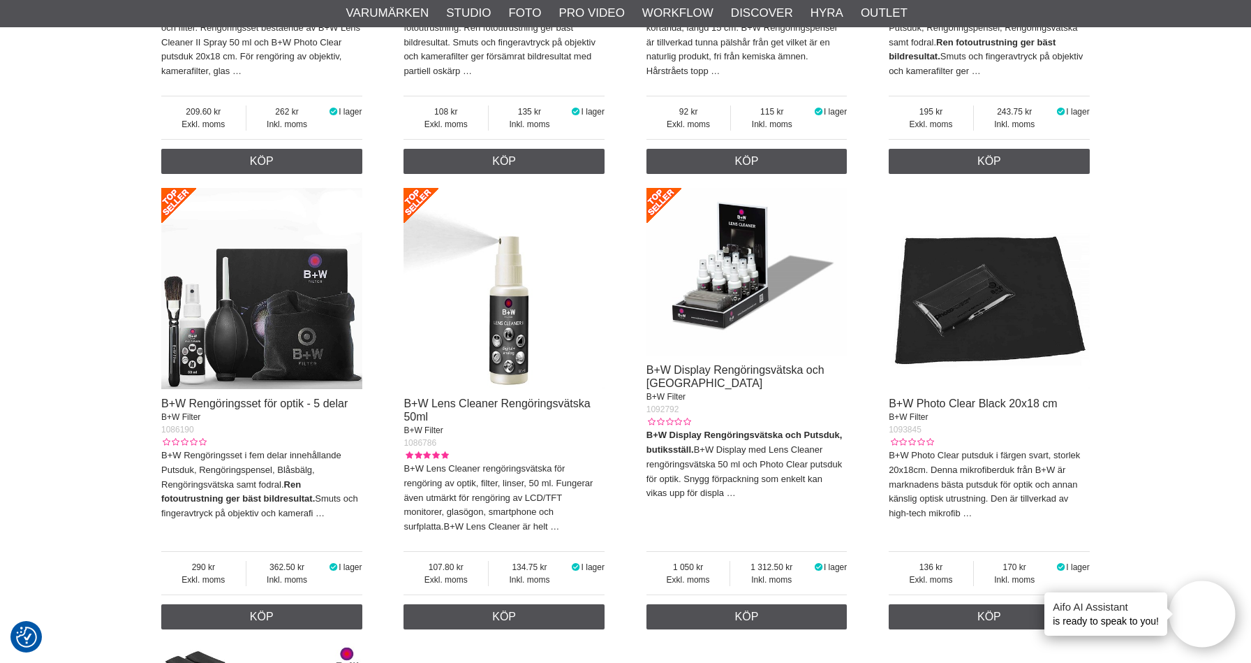
click at [743, 274] on img at bounding box center [746, 272] width 201 height 168
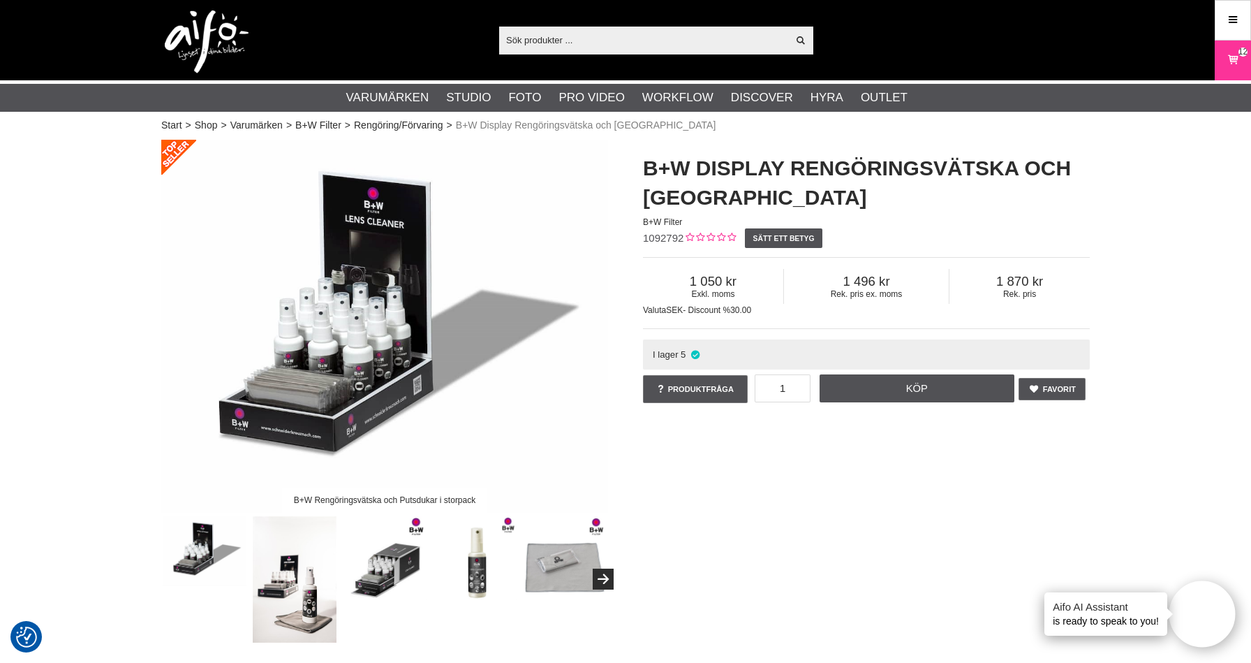
click at [653, 44] on input "text" at bounding box center [643, 39] width 288 height 21
paste input "1101508"
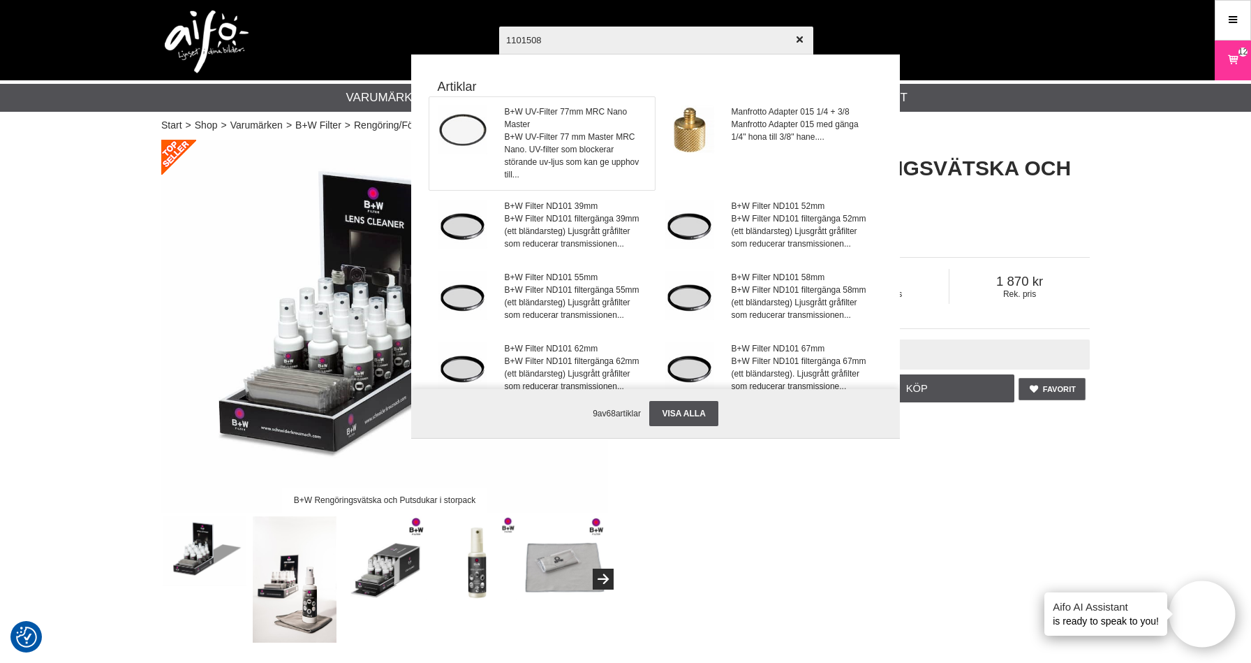
type input "1101508"
click at [607, 124] on span "B+W UV-Filter 77mm MRC Nano Master" at bounding box center [576, 117] width 142 height 25
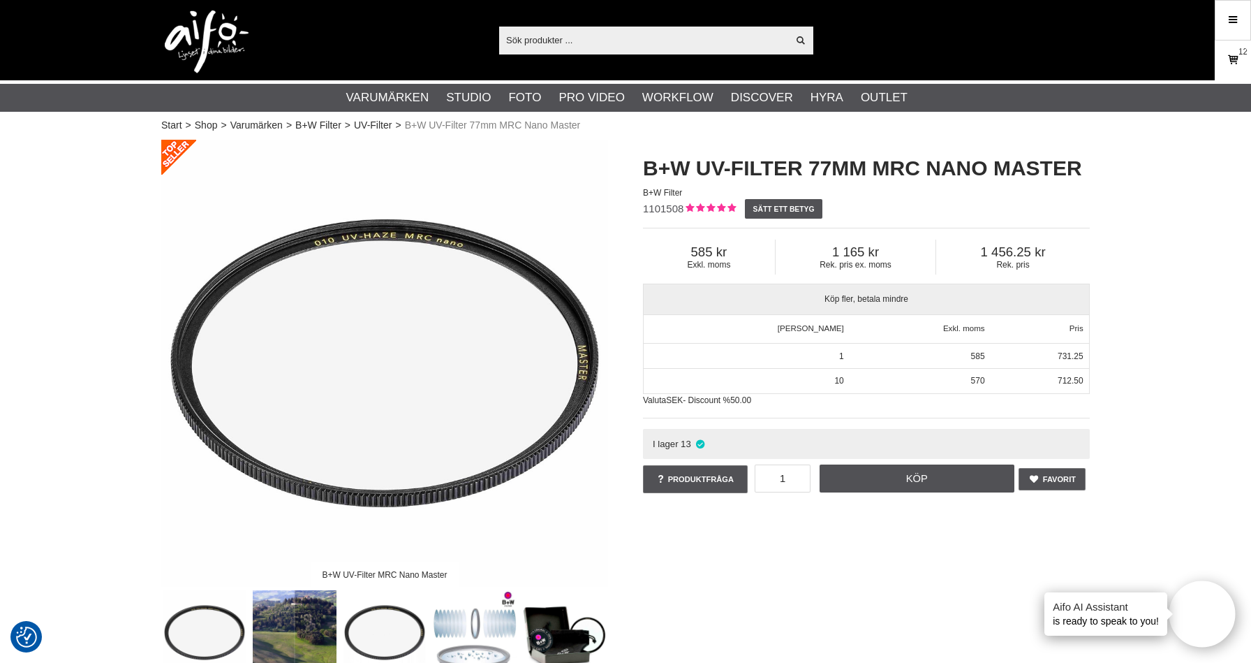
click at [1223, 65] on link "Varukorg 12" at bounding box center [1232, 60] width 35 height 33
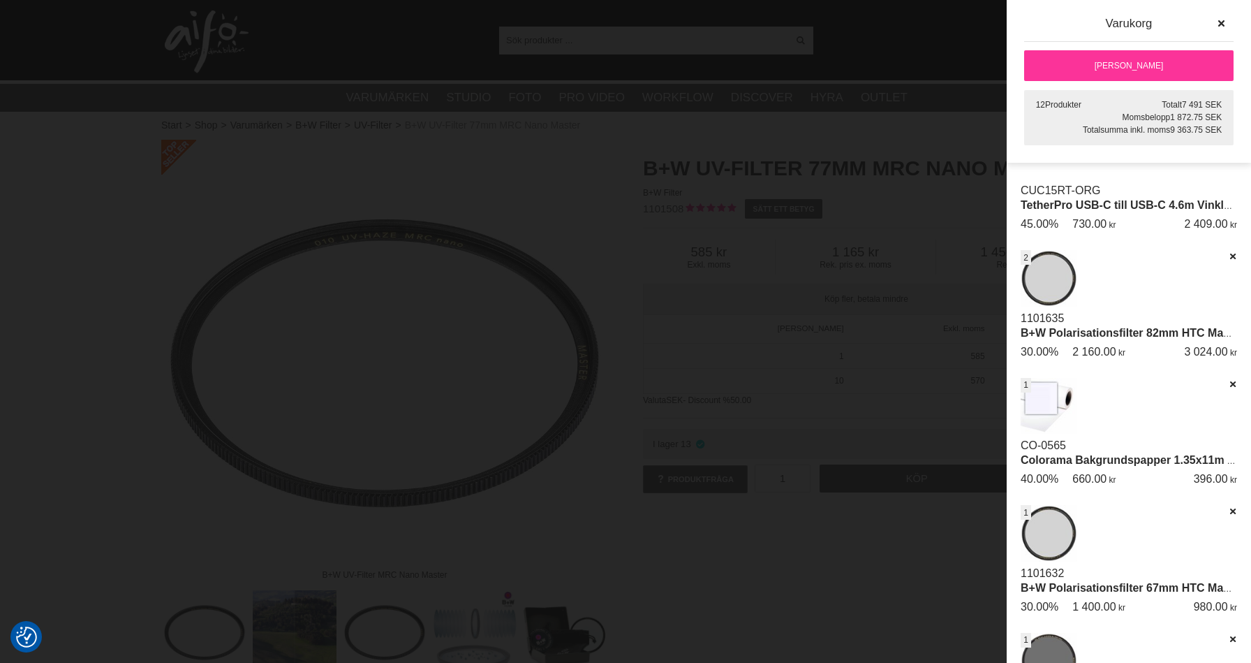
scroll to position [7, 0]
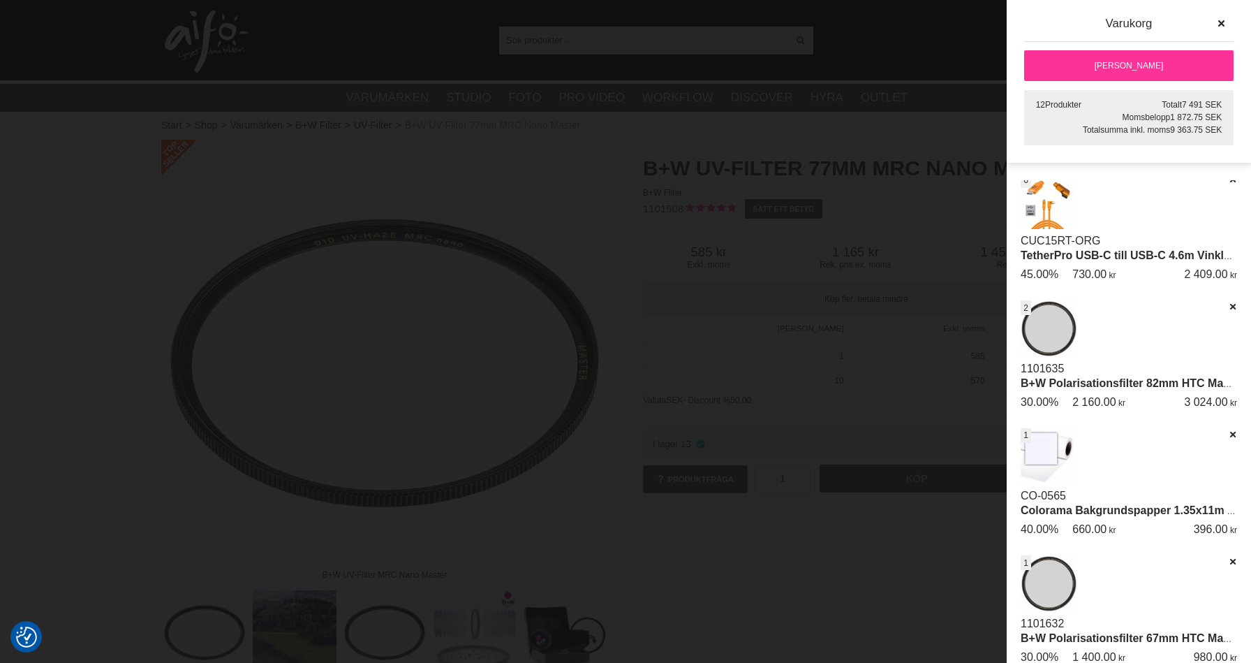
click at [1117, 64] on link "[PERSON_NAME]" at bounding box center [1128, 65] width 209 height 31
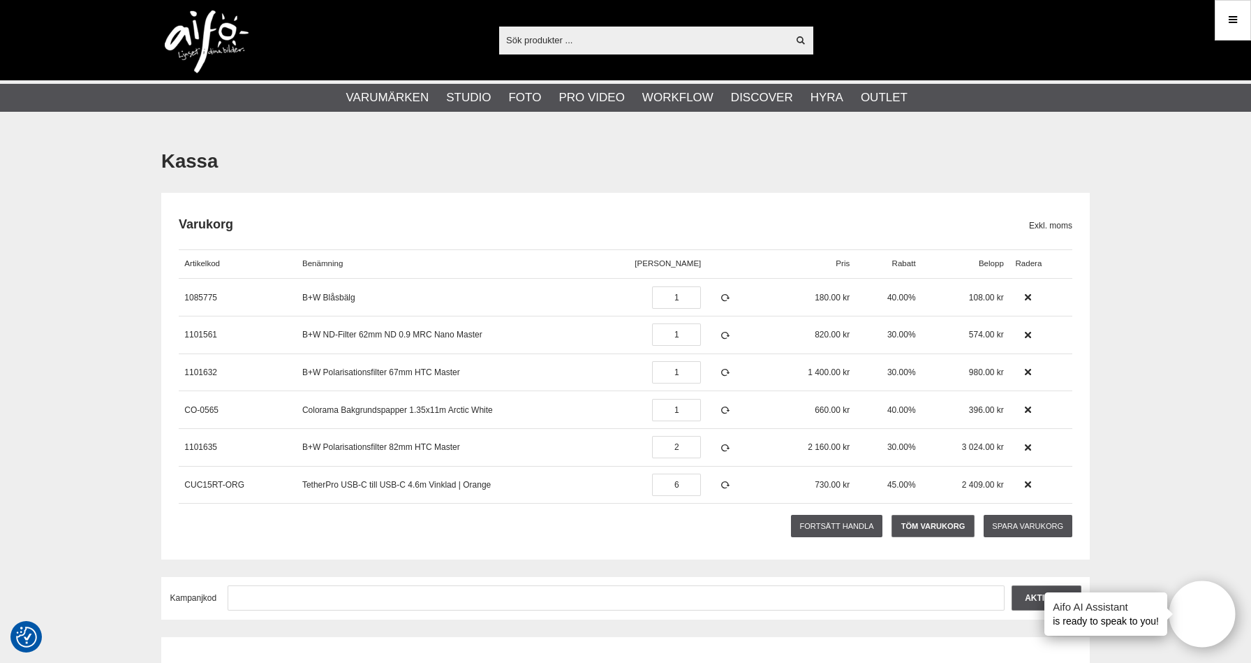
click at [556, 37] on input "text" at bounding box center [643, 39] width 288 height 21
paste input "CUC15-ORG"
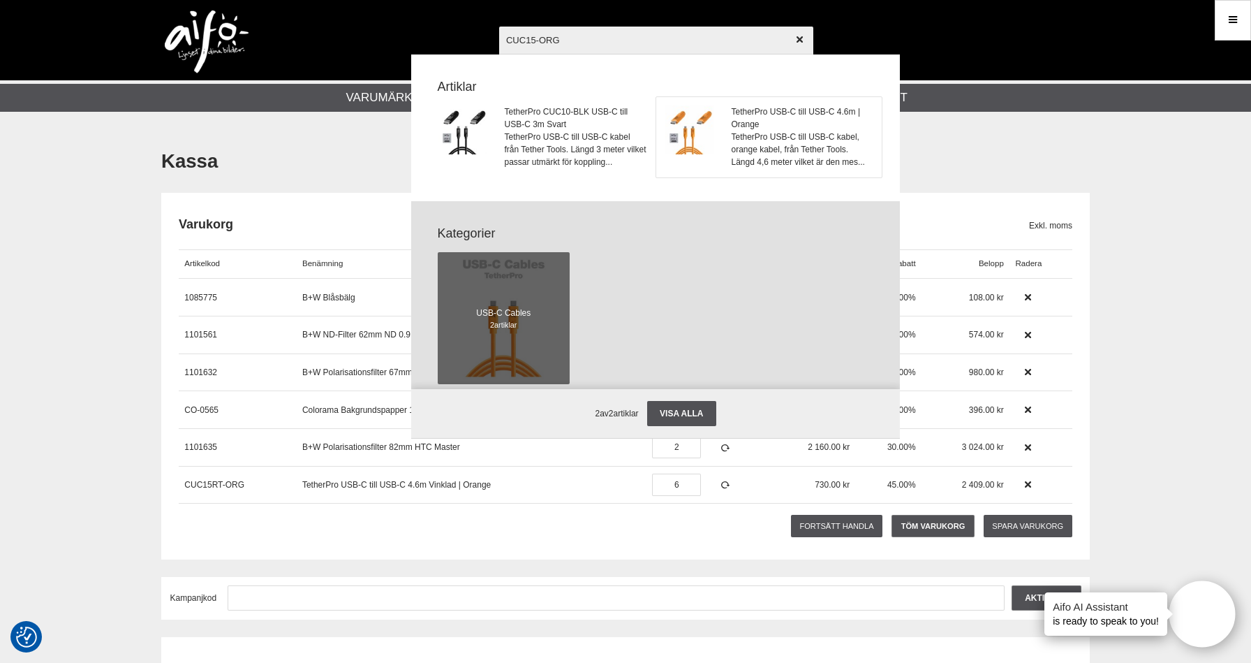
type input "CUC15-ORG"
click at [681, 109] on img at bounding box center [689, 129] width 49 height 49
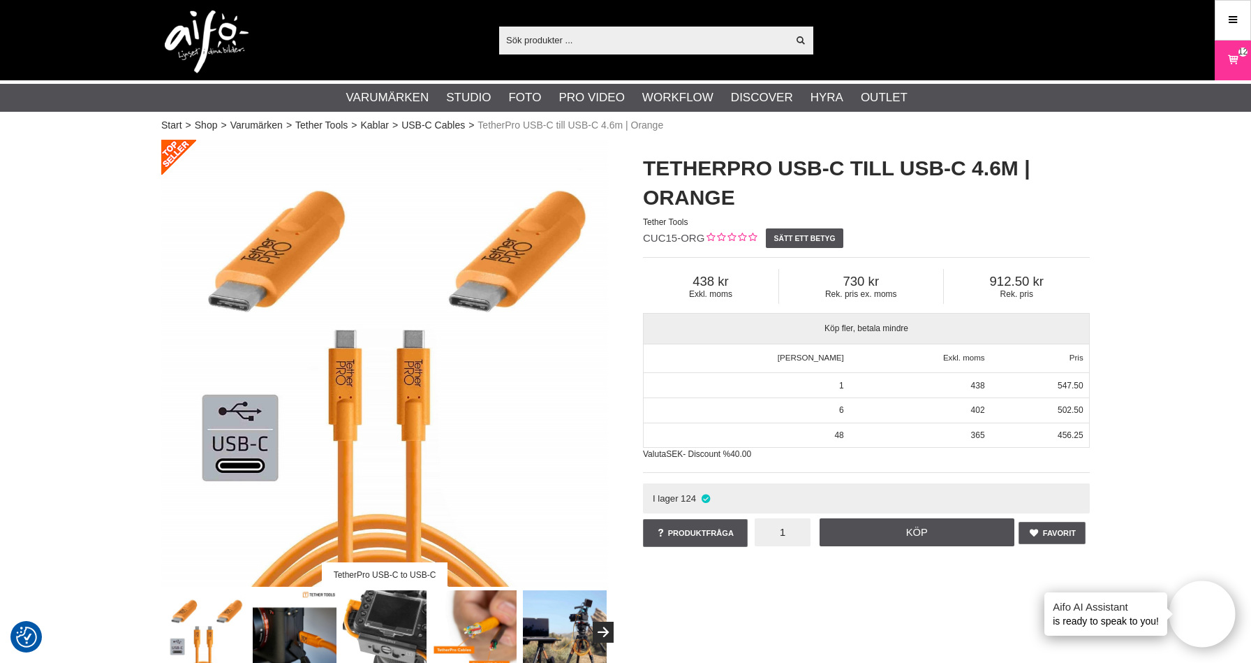
click at [790, 528] on input "1" at bounding box center [783, 532] width 56 height 28
type input "6"
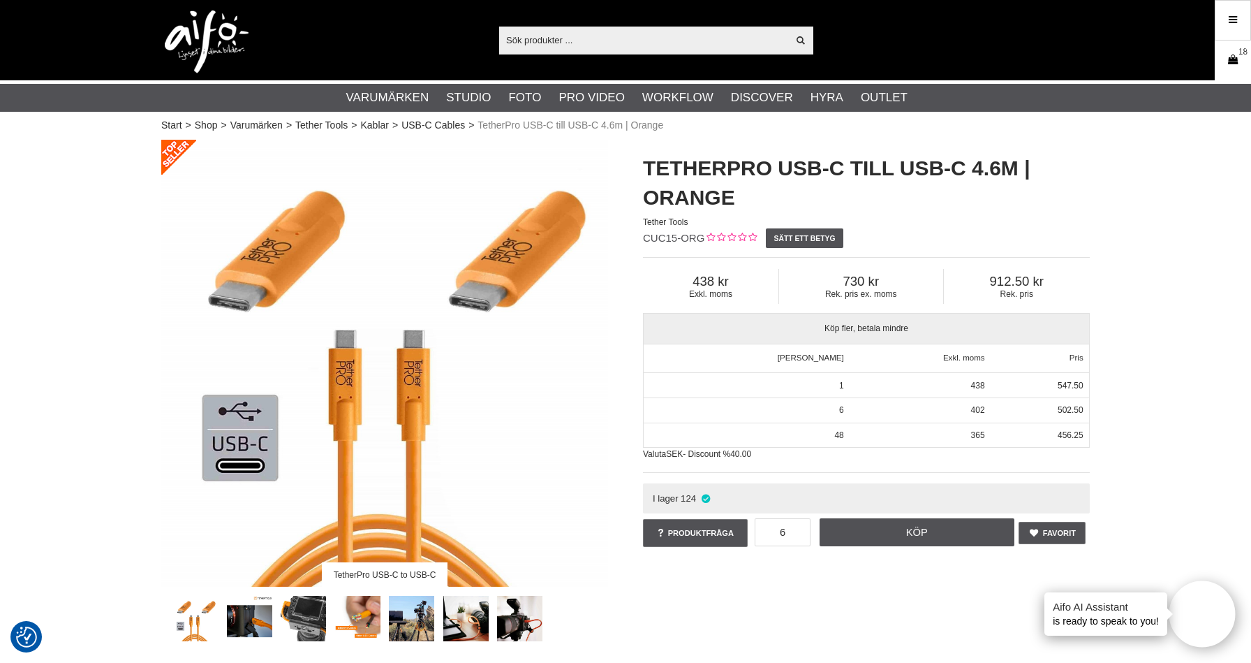
click at [1234, 71] on link "Varukorg 18" at bounding box center [1232, 60] width 35 height 33
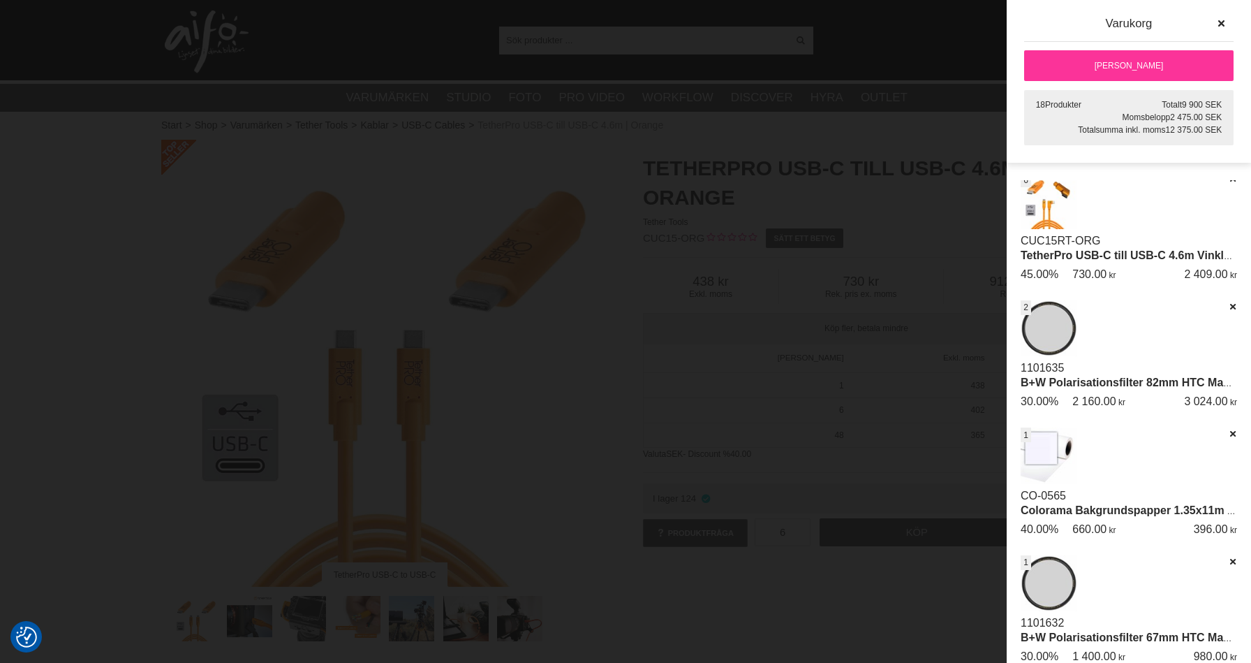
click at [857, 161] on div at bounding box center [625, 331] width 1251 height 663
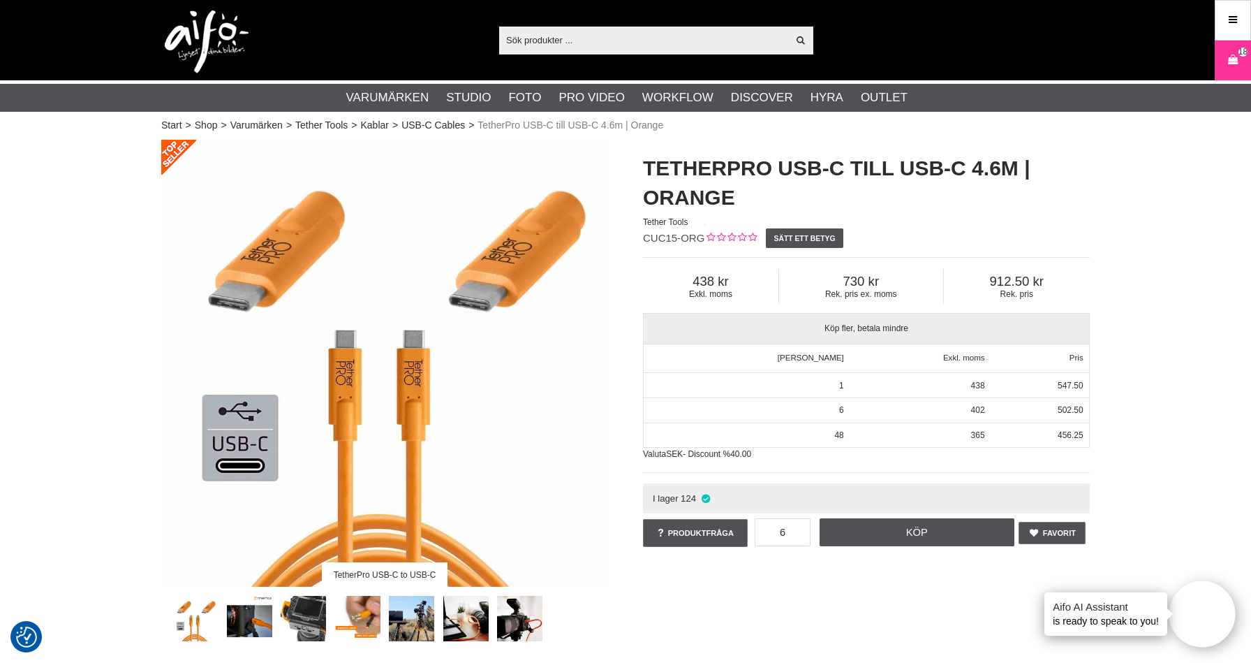
click at [552, 36] on input "text" at bounding box center [643, 39] width 288 height 21
paste input "1101508"
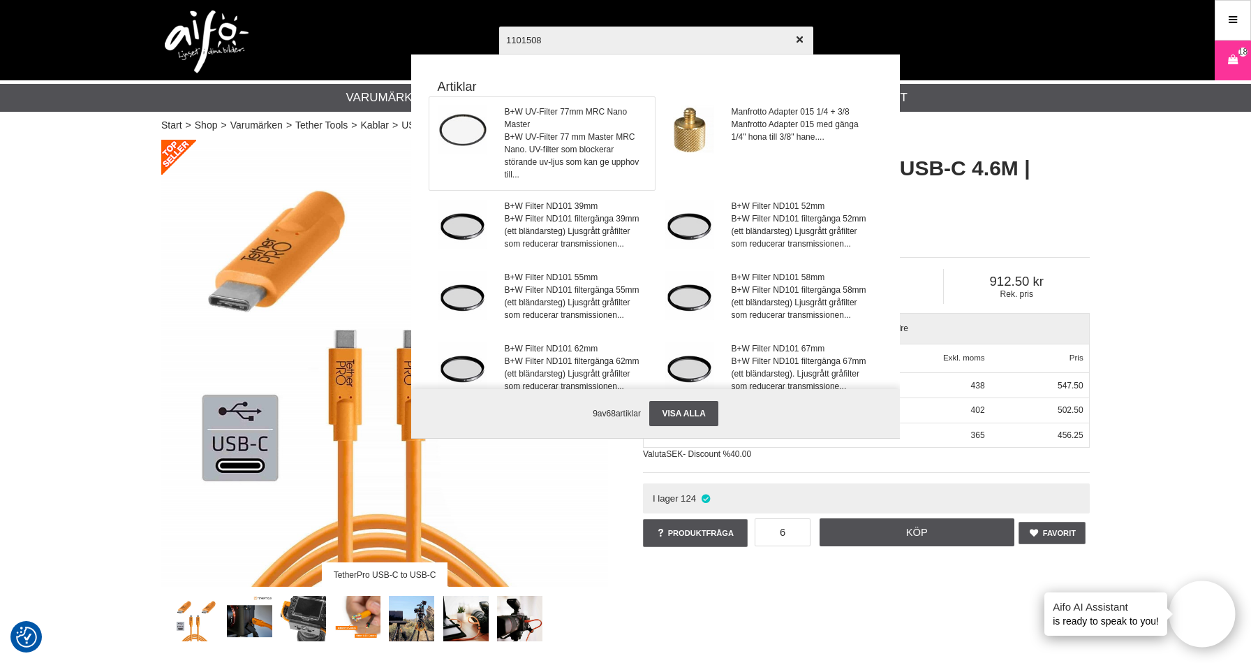
type input "1101508"
click at [573, 117] on span "B+W UV-Filter 77mm MRC Nano Master" at bounding box center [576, 117] width 142 height 25
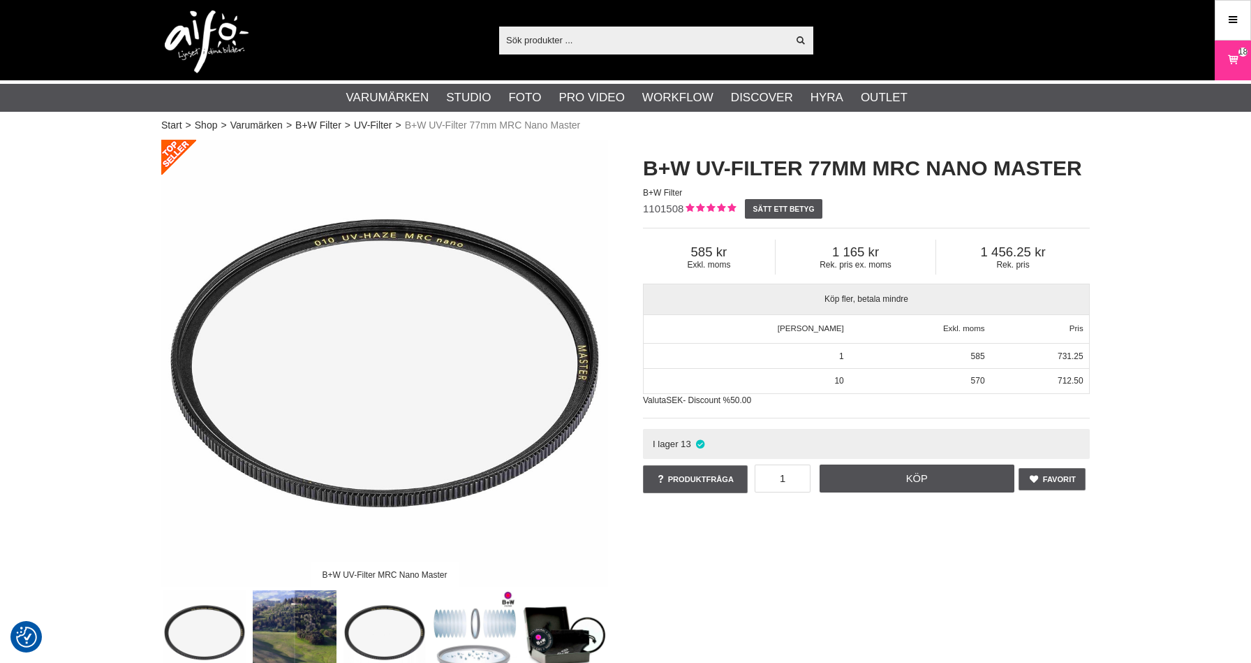
checkbox input "true"
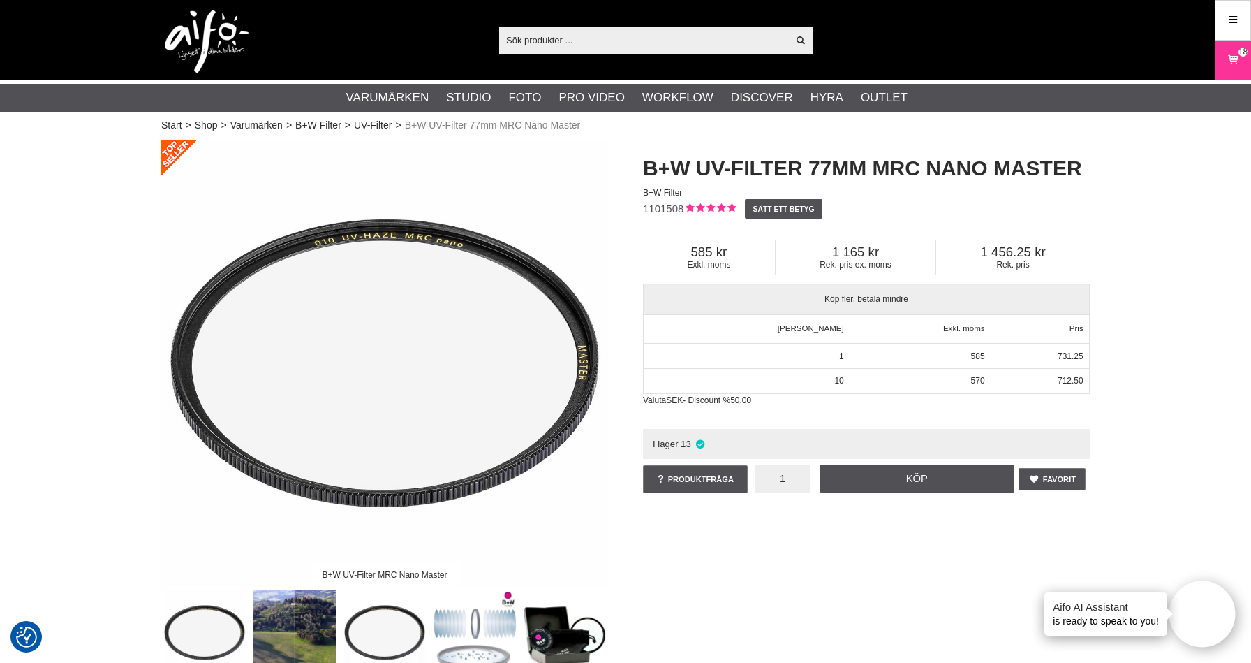
click at [792, 481] on input "1" at bounding box center [783, 478] width 56 height 28
type input "2"
click at [929, 484] on link "Köp" at bounding box center [917, 478] width 195 height 28
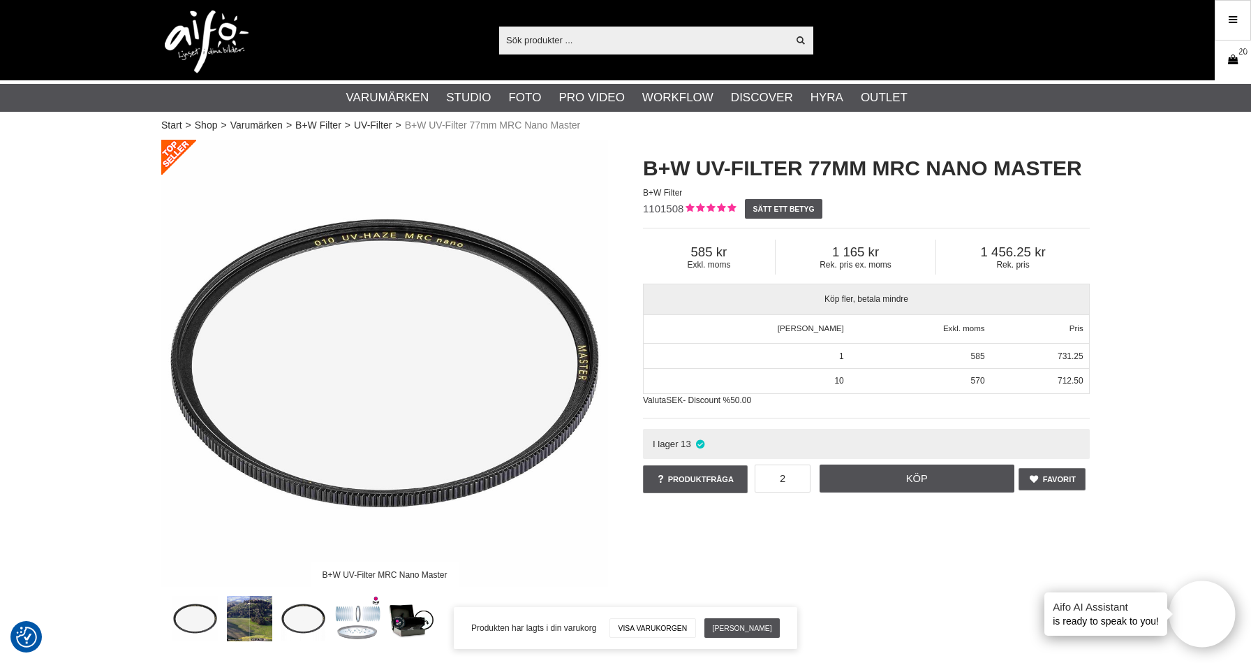
click at [1240, 70] on link "Varukorg 20" at bounding box center [1232, 60] width 35 height 33
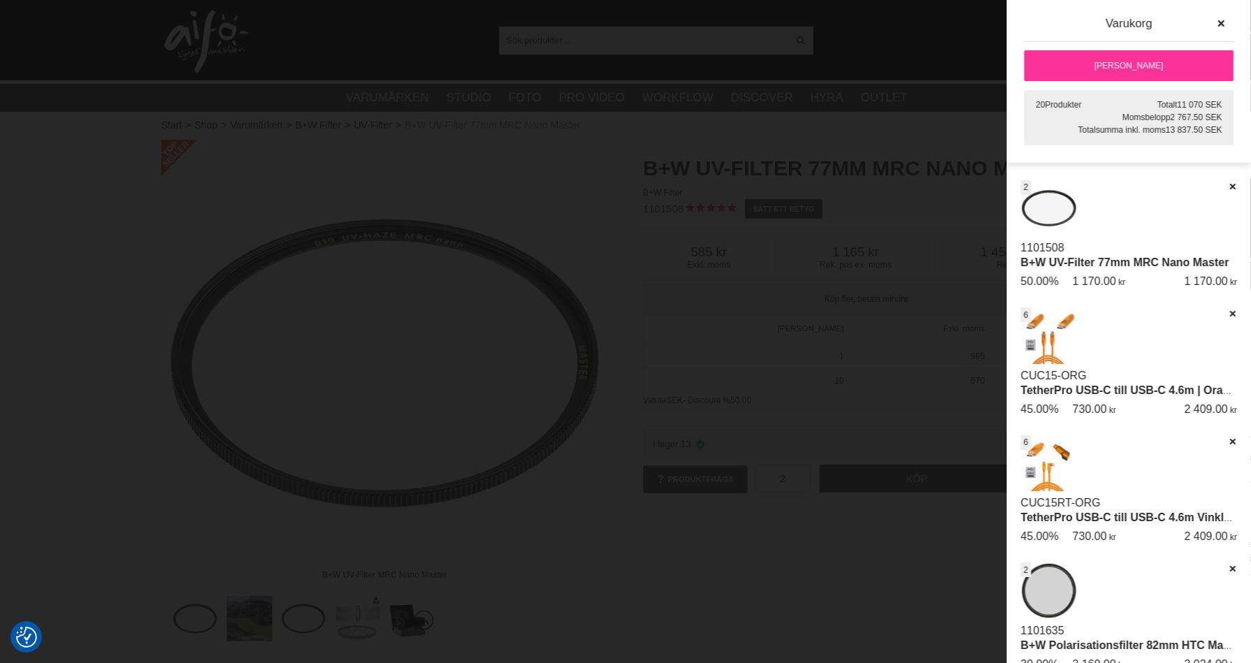
click at [1117, 64] on link "[PERSON_NAME]" at bounding box center [1128, 65] width 209 height 31
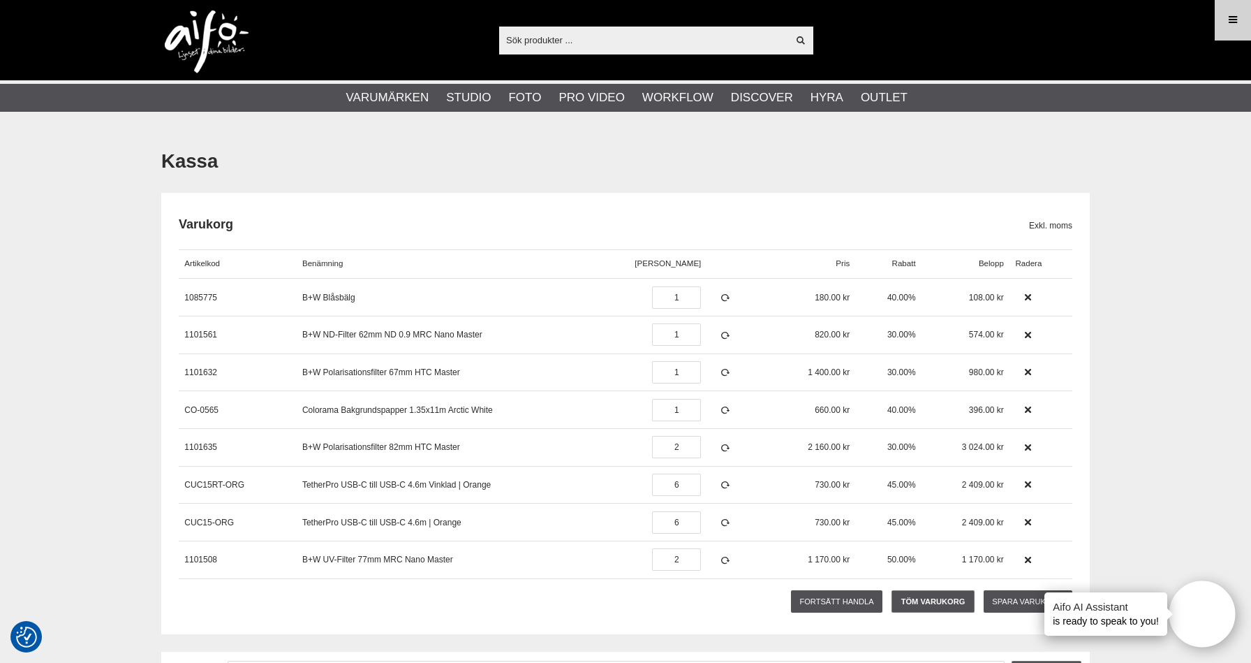
click at [1227, 22] on icon at bounding box center [1233, 20] width 13 height 15
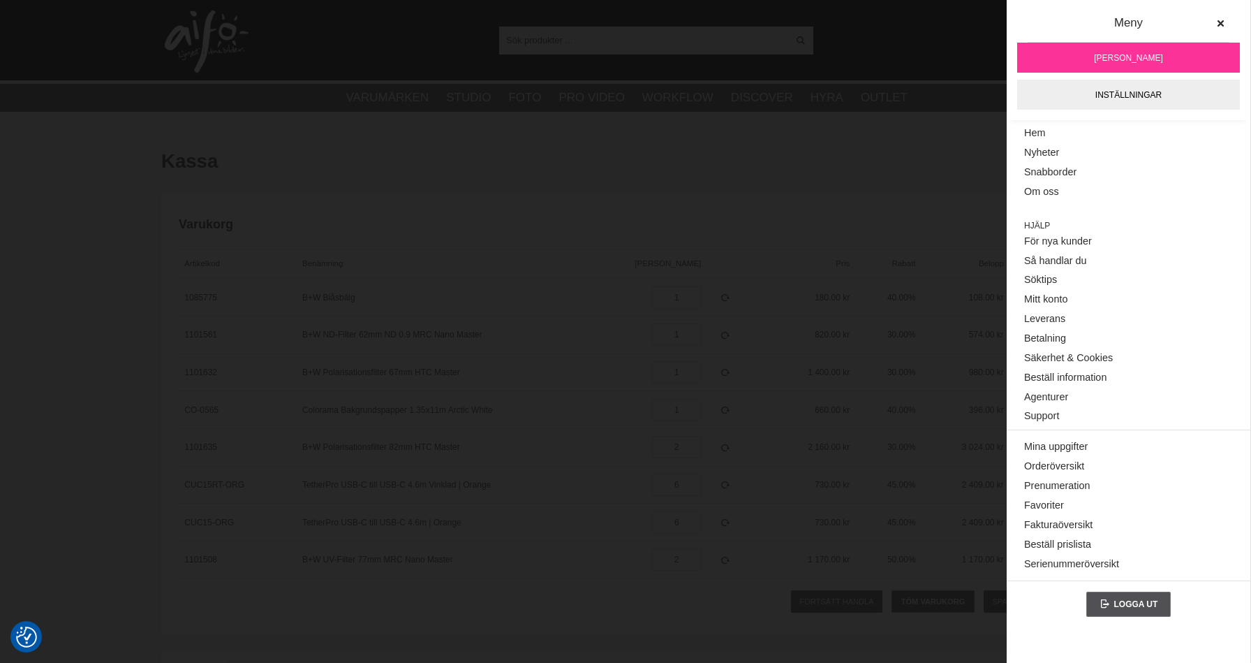
click at [826, 347] on div "820.00" at bounding box center [811, 335] width 88 height 38
drag, startPoint x: 827, startPoint y: 346, endPoint x: 845, endPoint y: 333, distance: 23.0
click at [829, 346] on div "820.00" at bounding box center [811, 335] width 88 height 38
click at [1224, 23] on icon at bounding box center [1220, 24] width 10 height 10
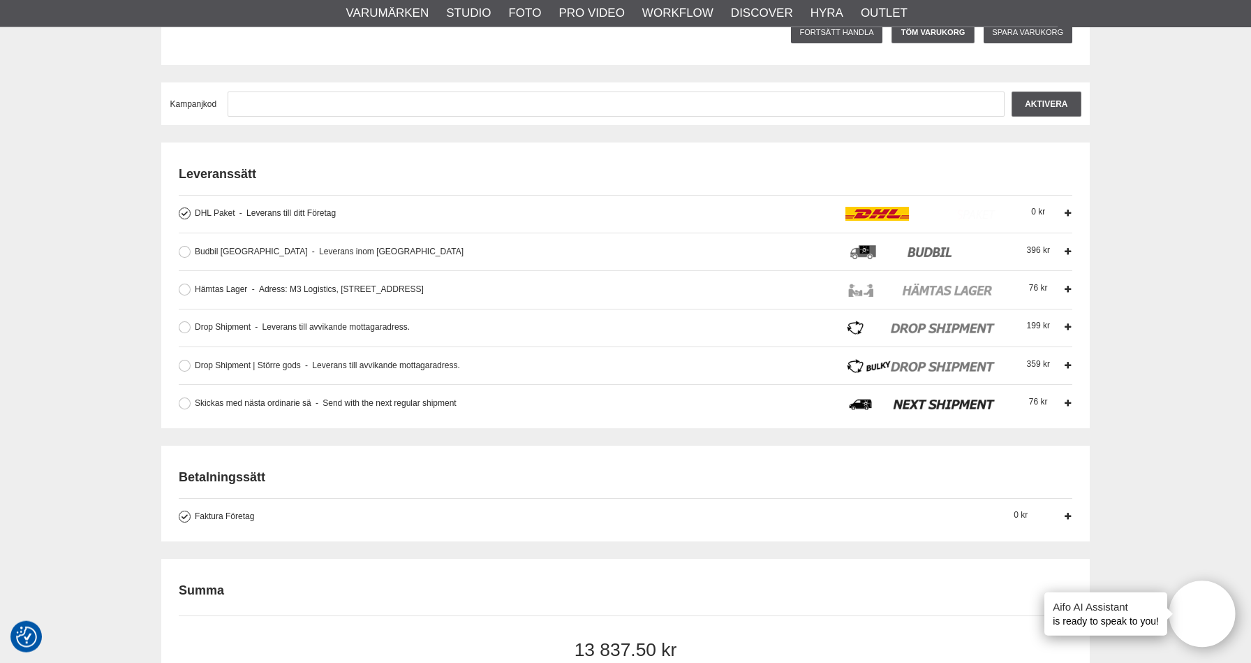
scroll to position [594, 0]
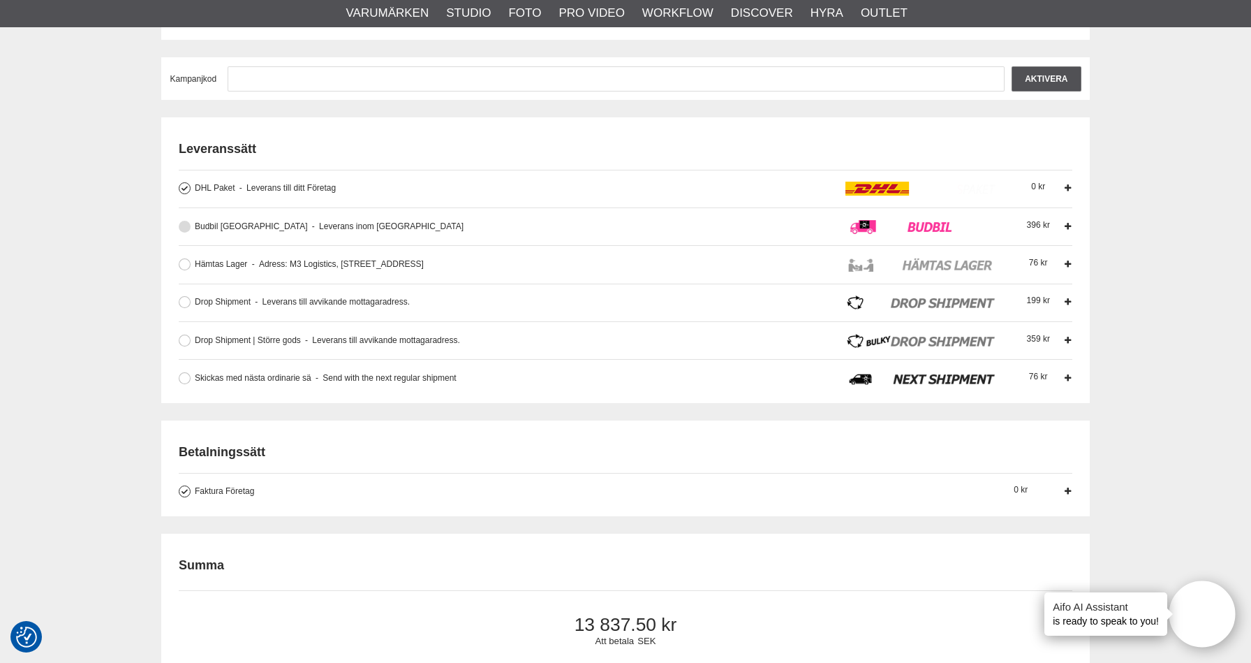
click at [348, 226] on span "Leverans inom Stockholms City" at bounding box center [387, 226] width 151 height 10
click at [0, 0] on input "Budbil Stockholm Leverans inom Stockholms City Budleverans inom Stockholms City…" at bounding box center [0, 0] width 0 height 0
click at [188, 225] on button at bounding box center [185, 227] width 12 height 12
click at [183, 192] on button at bounding box center [185, 188] width 12 height 12
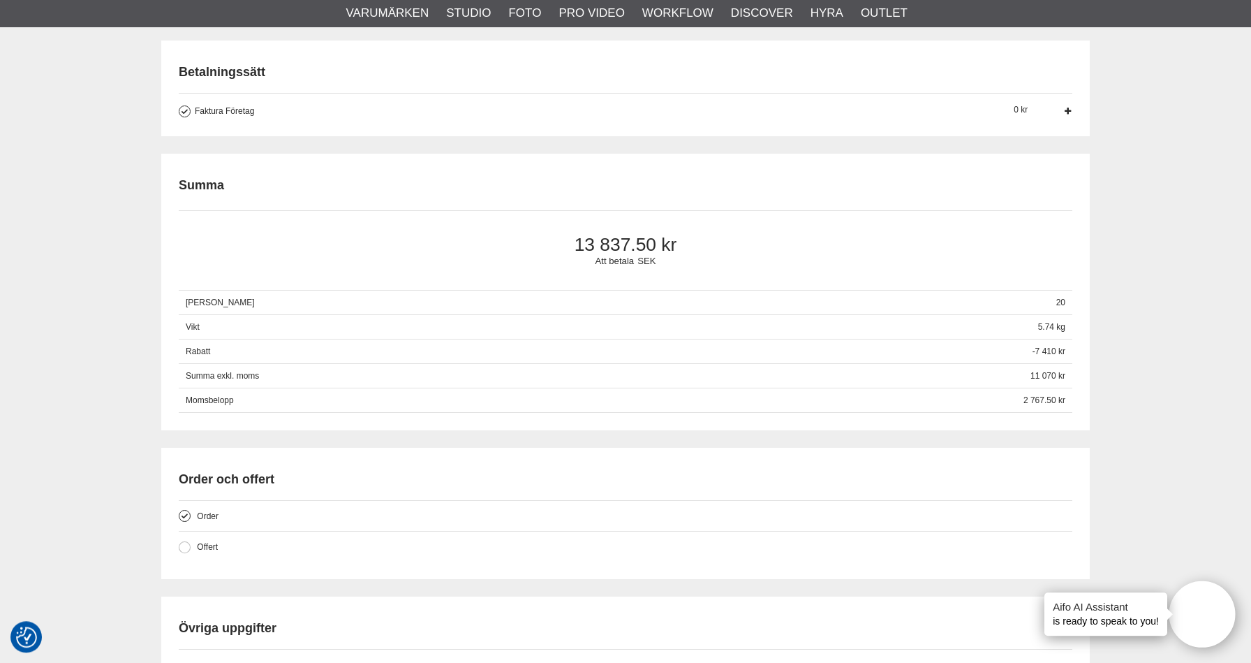
scroll to position [1188, 0]
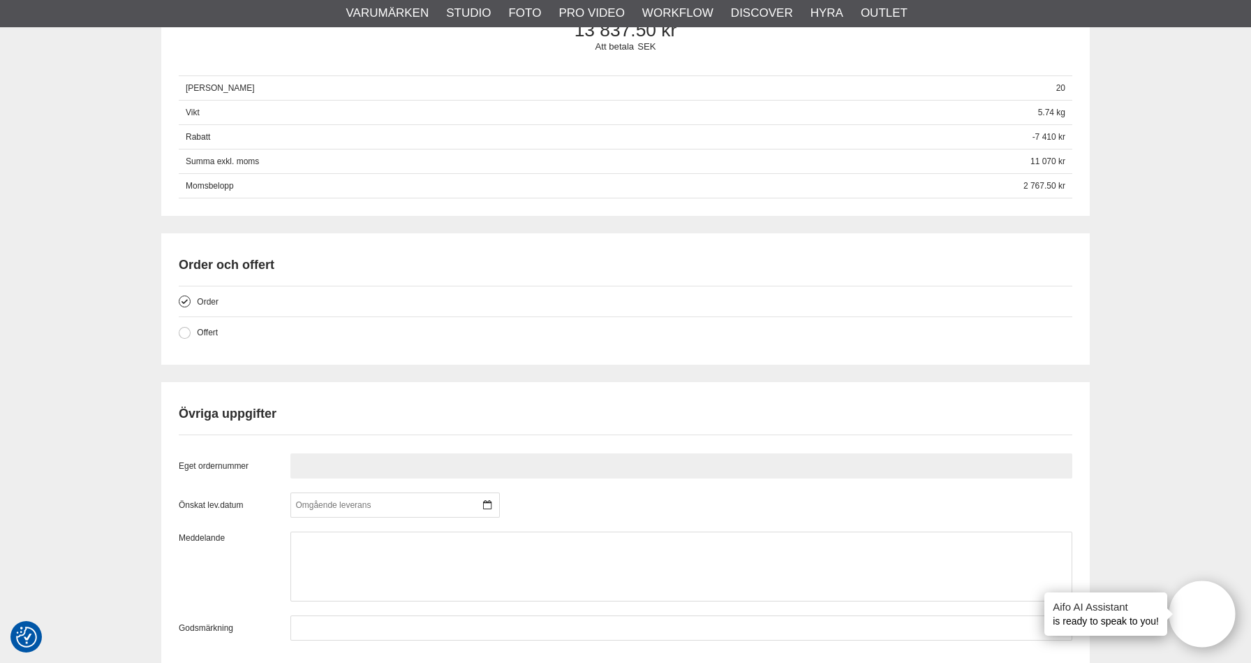
click at [410, 478] on input "text" at bounding box center [681, 465] width 782 height 25
paste input "Inköp 712293"
drag, startPoint x: 306, startPoint y: 468, endPoint x: 267, endPoint y: 469, distance: 38.4
click at [290, 469] on input "Inköp 712293" at bounding box center [681, 465] width 782 height 25
type input "712293"
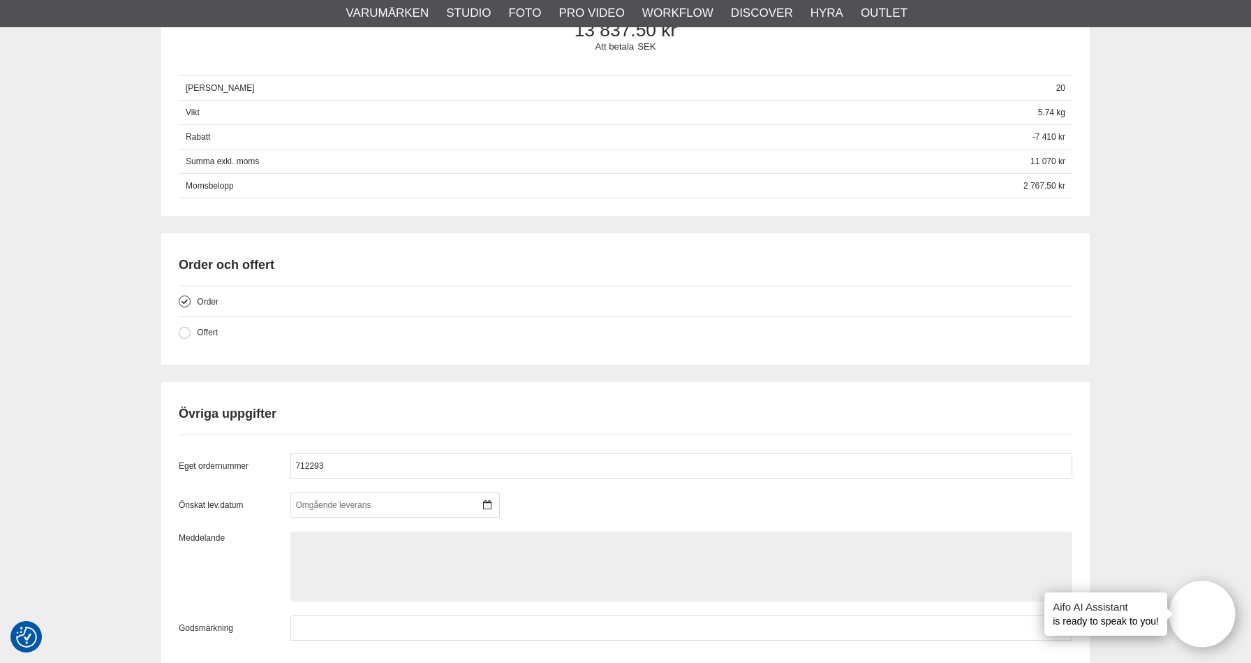
click at [447, 544] on textarea at bounding box center [681, 566] width 782 height 70
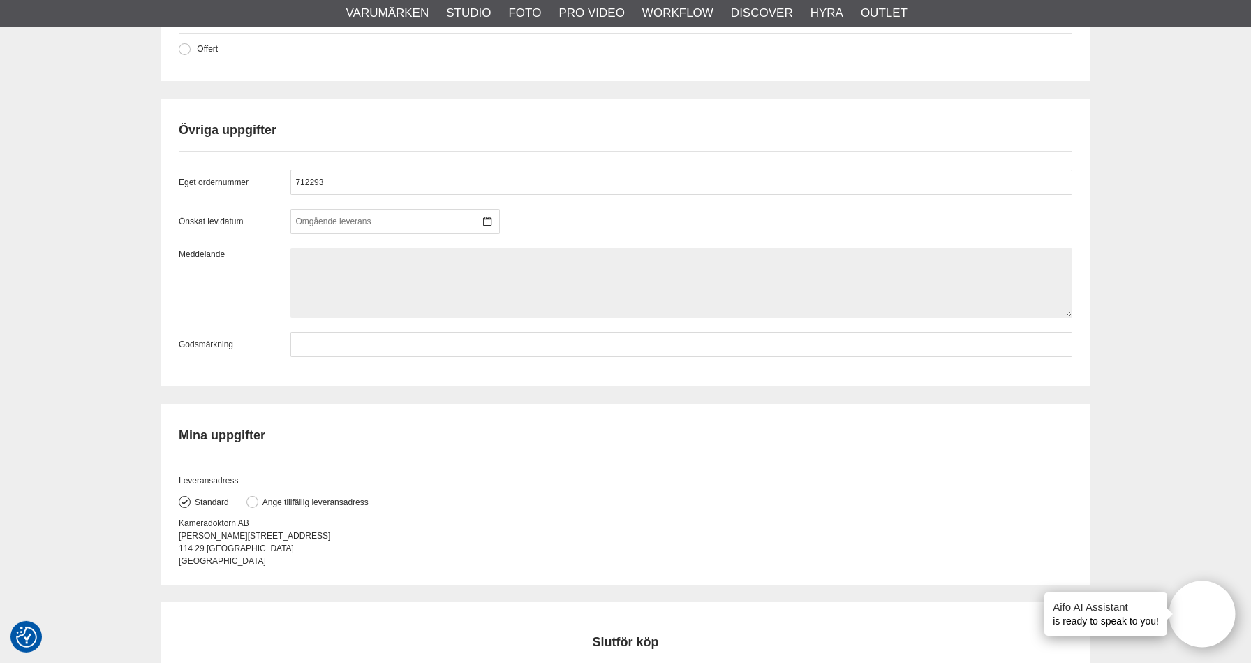
scroll to position [1708, 0]
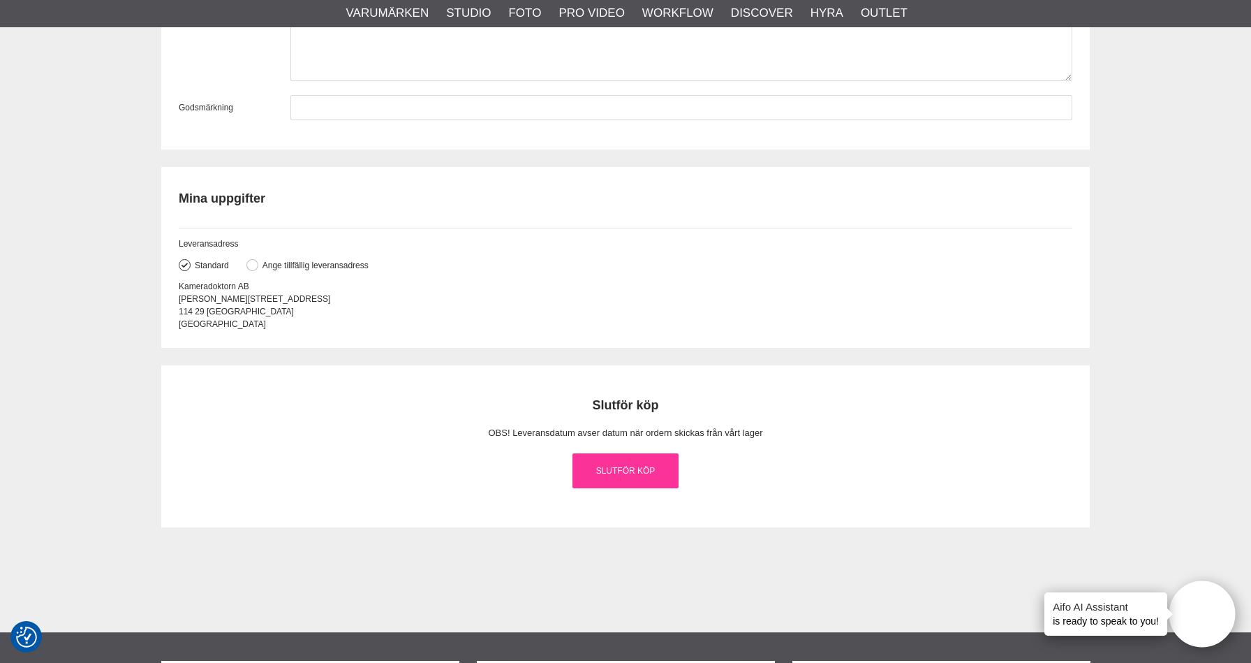
click at [649, 472] on link "Slutför köp" at bounding box center [625, 470] width 106 height 35
